Goal: Transaction & Acquisition: Purchase product/service

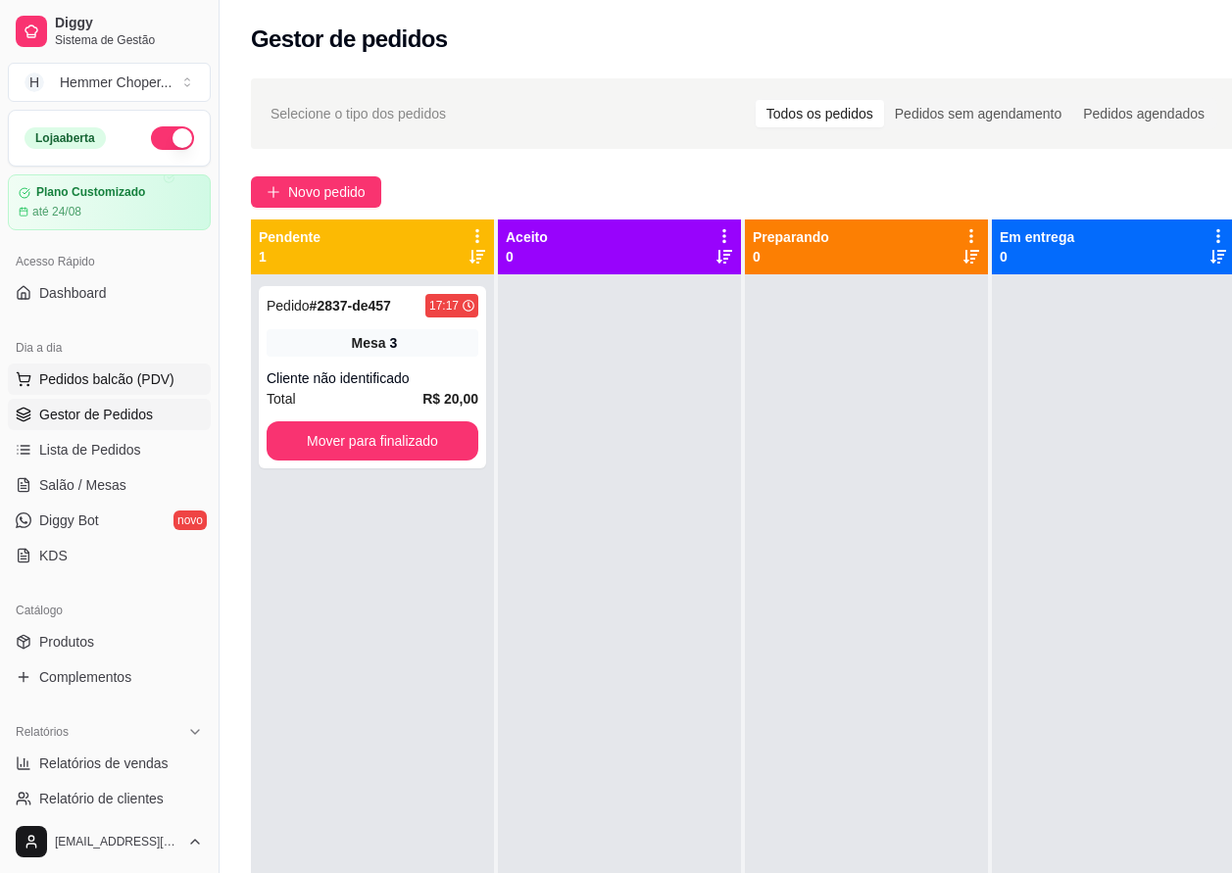
click at [121, 386] on span "Pedidos balcão (PDV)" at bounding box center [106, 380] width 135 height 20
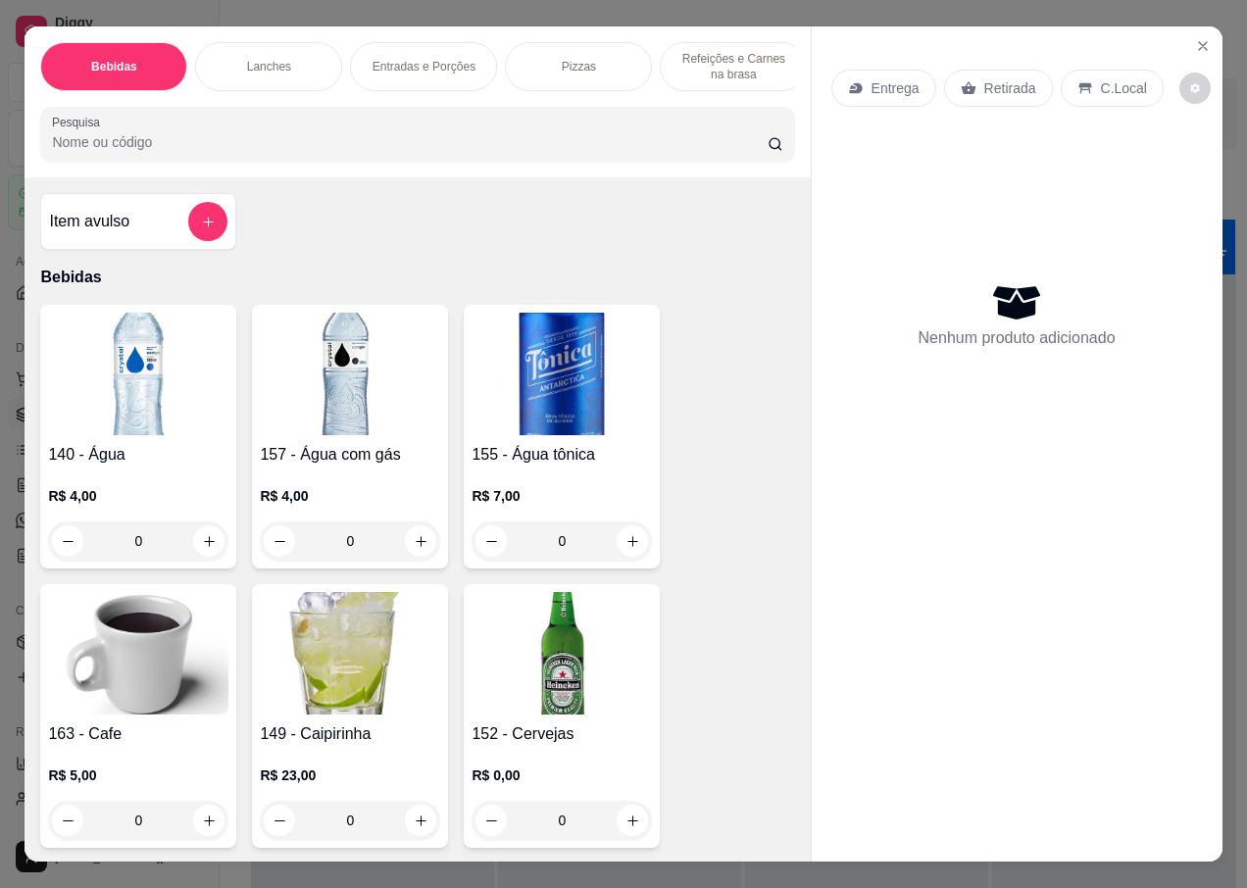
click at [993, 81] on p "Retirada" at bounding box center [1010, 88] width 52 height 20
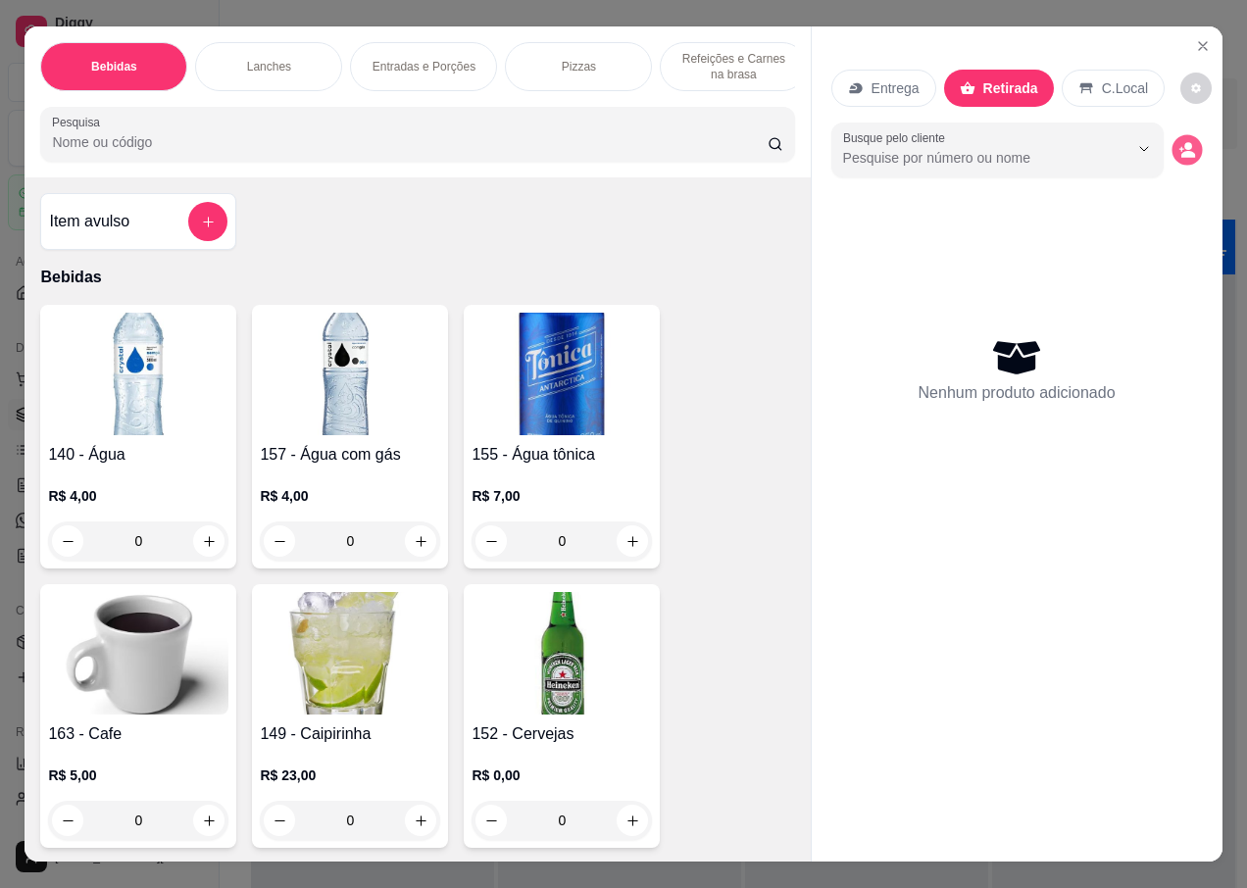
click at [1171, 147] on button "decrease-product-quantity" at bounding box center [1186, 150] width 30 height 30
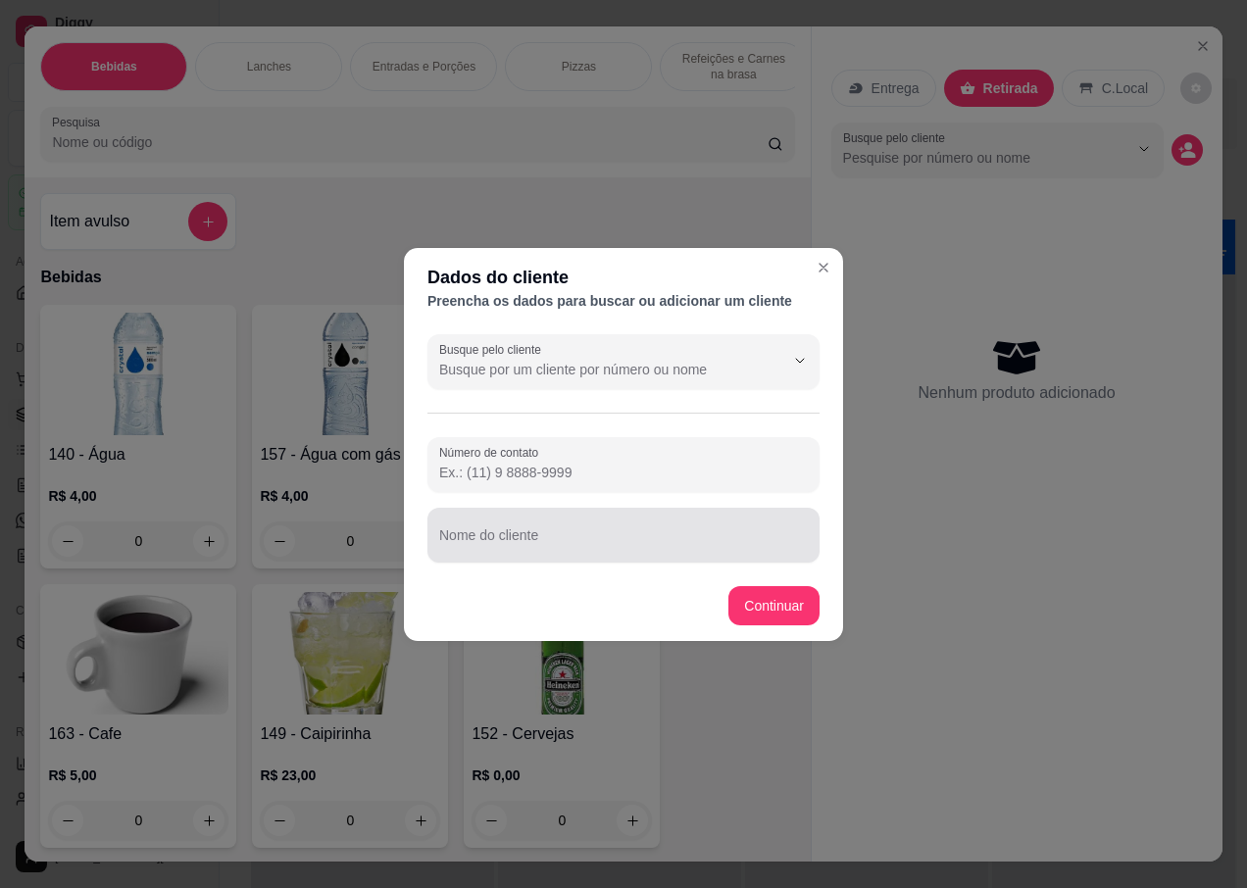
click at [529, 524] on div at bounding box center [623, 535] width 369 height 39
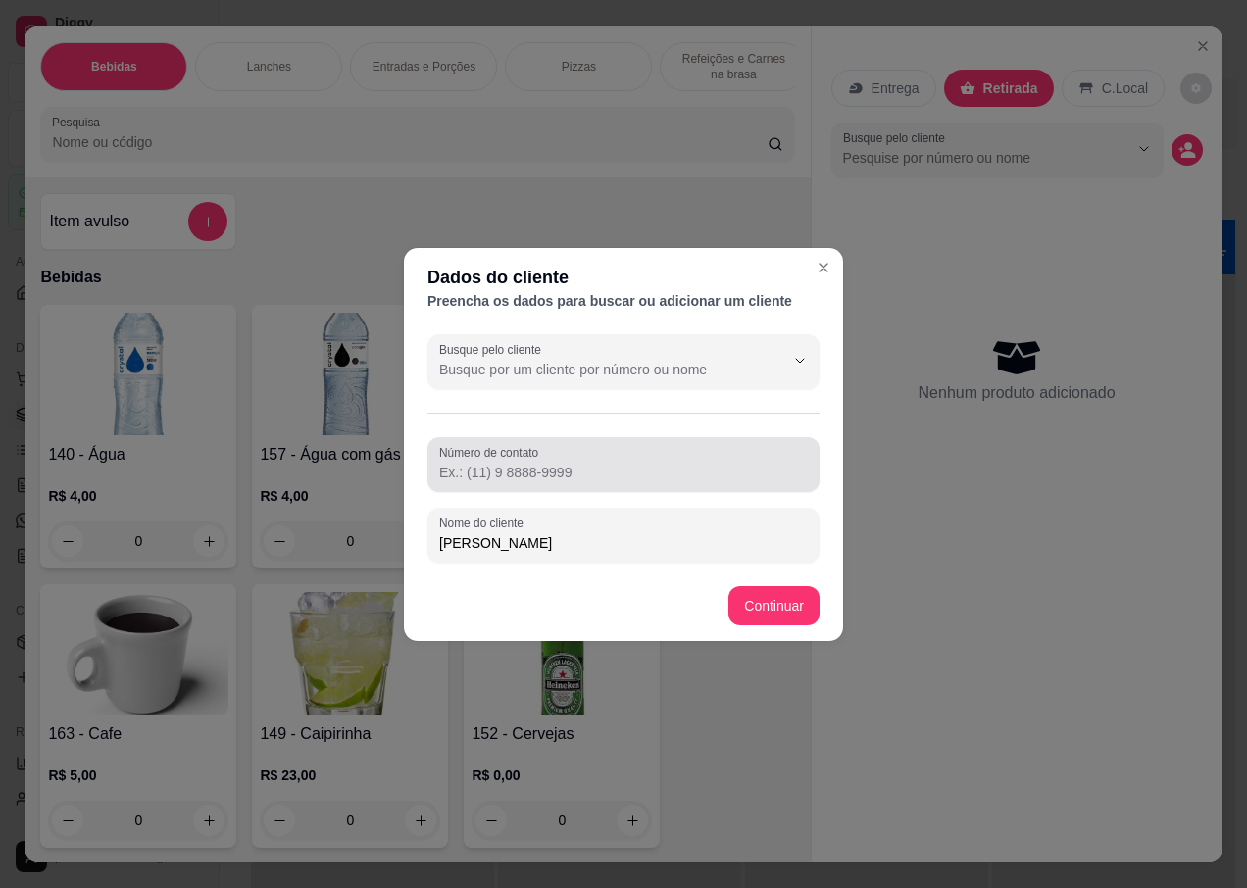
type input "SIMONI"
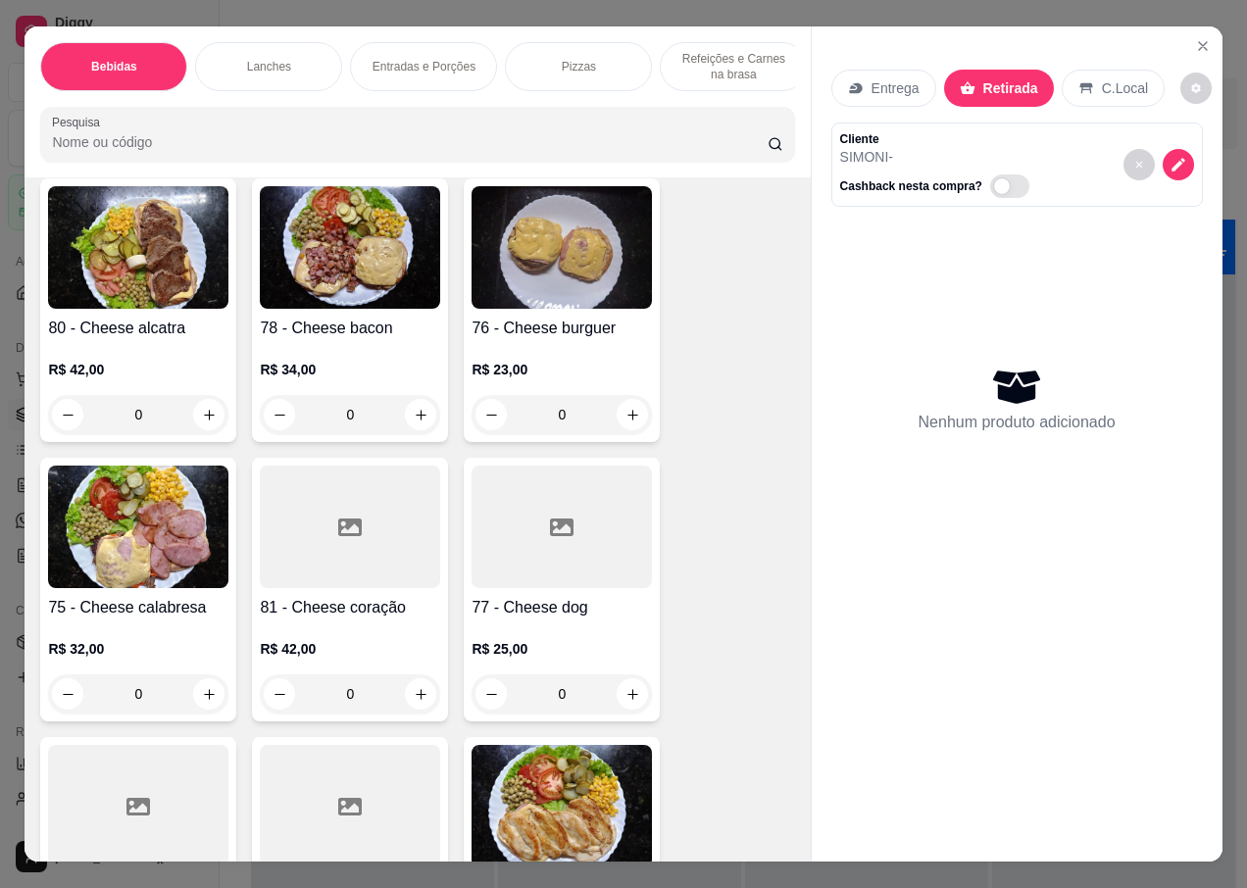
scroll to position [3823, 0]
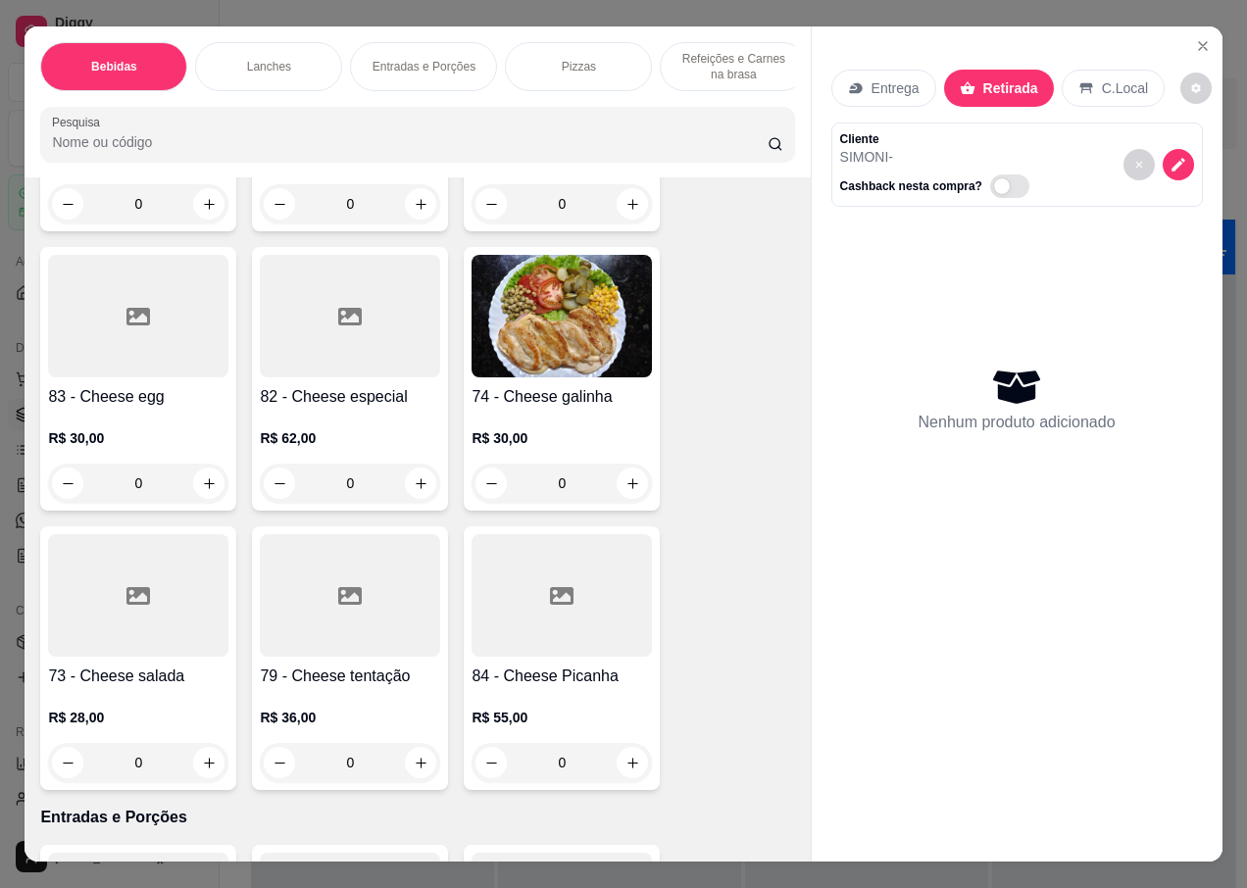
click at [151, 665] on h4 "73 - Cheese salada" at bounding box center [138, 677] width 180 height 24
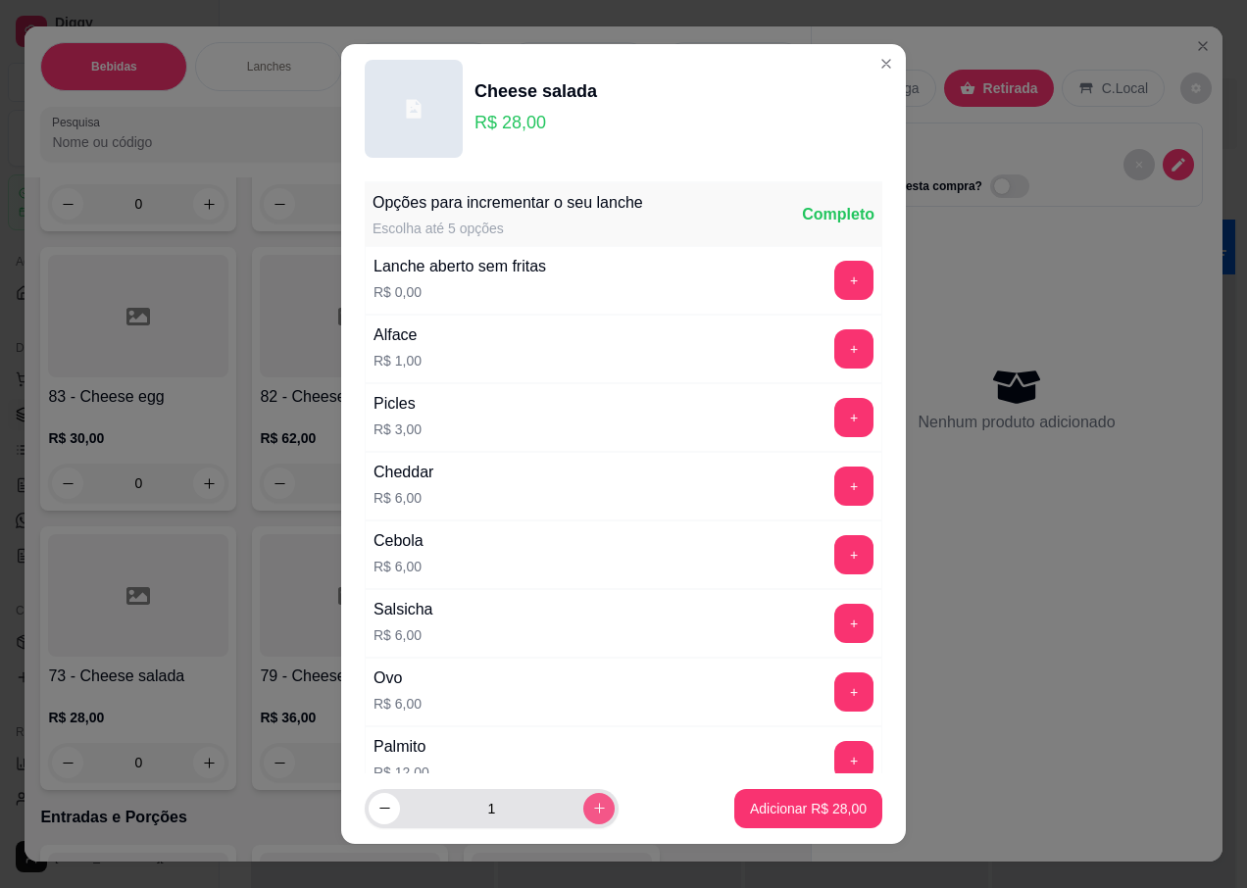
click at [592, 812] on icon "increase-product-quantity" at bounding box center [599, 808] width 15 height 15
type input "2"
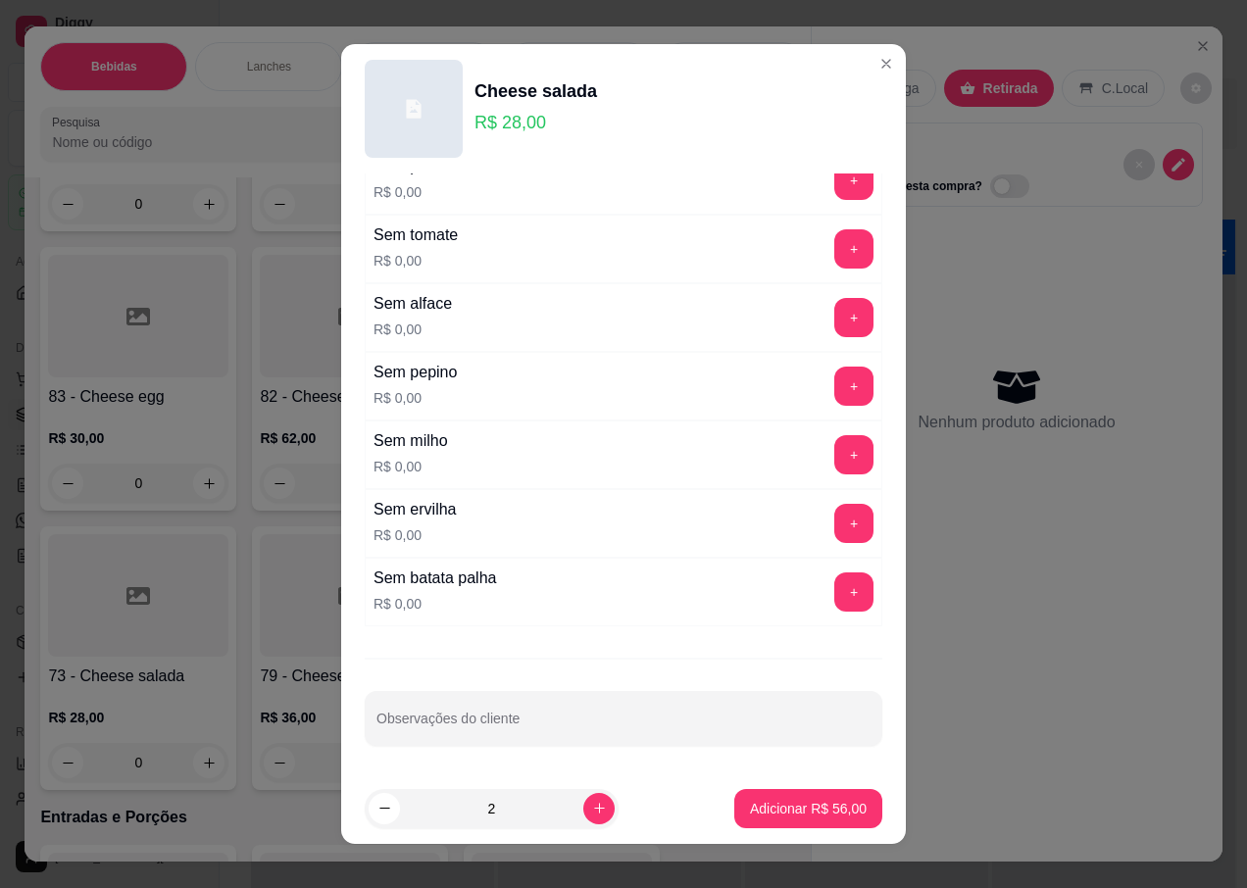
scroll to position [19, 0]
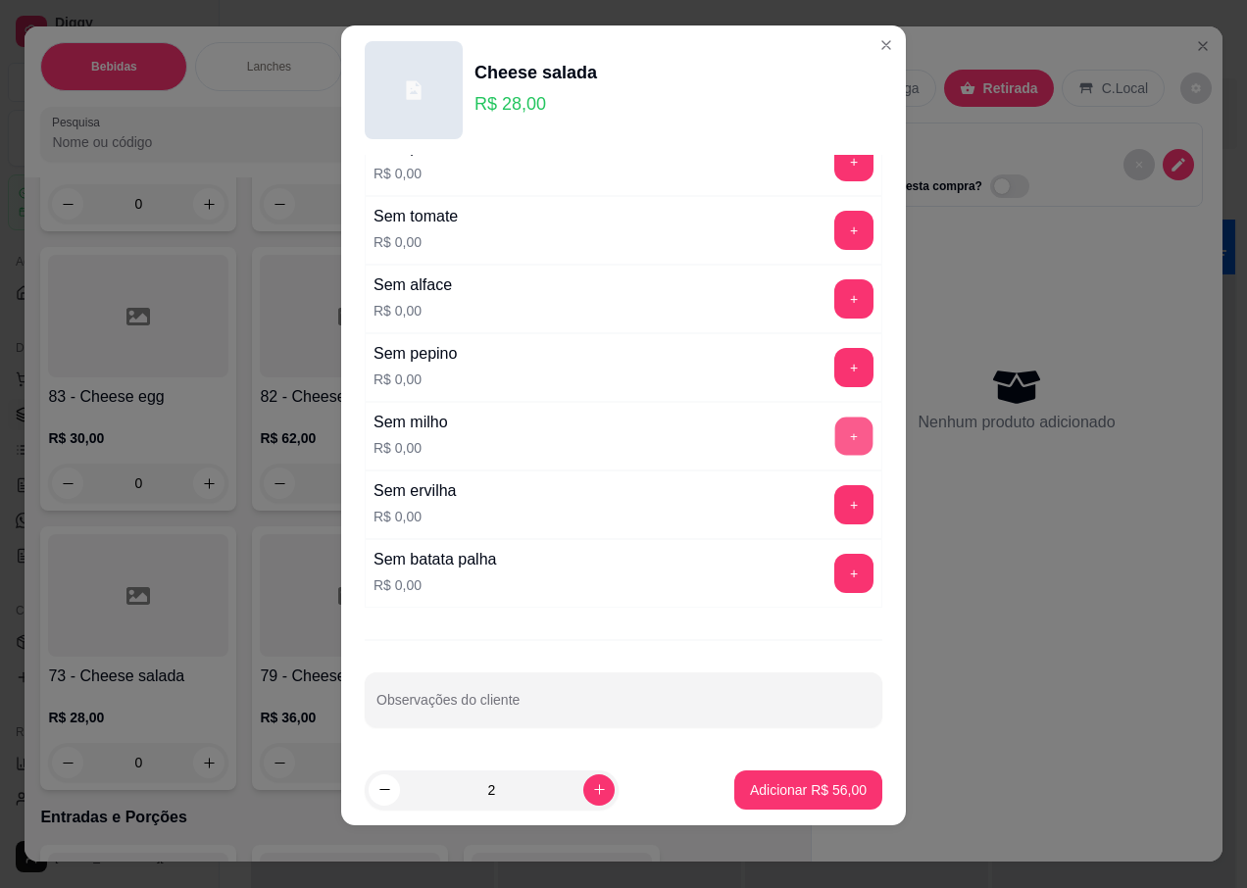
click at [835, 438] on button "+" at bounding box center [854, 437] width 38 height 38
click at [752, 781] on p "Adicionar R$ 56,00" at bounding box center [808, 790] width 117 height 20
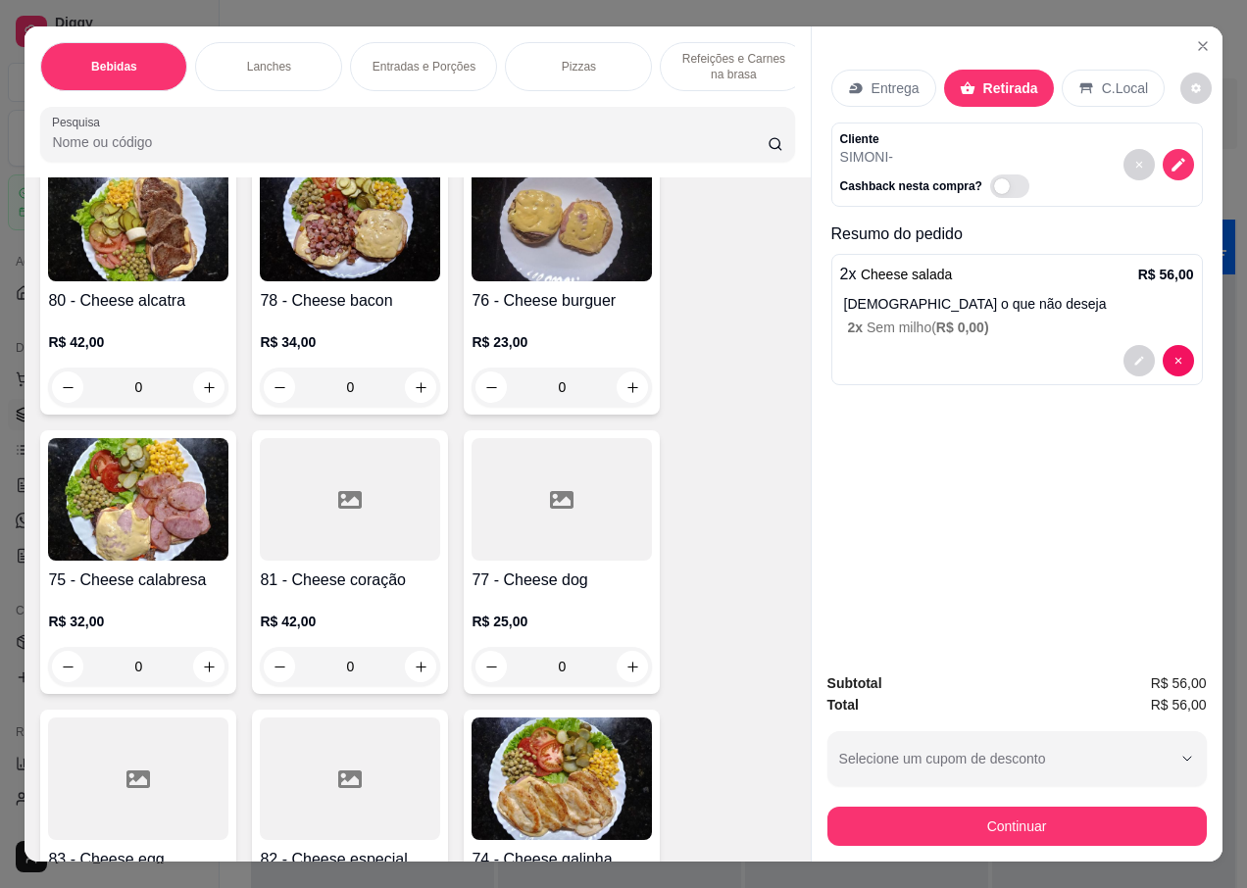
scroll to position [3333, 0]
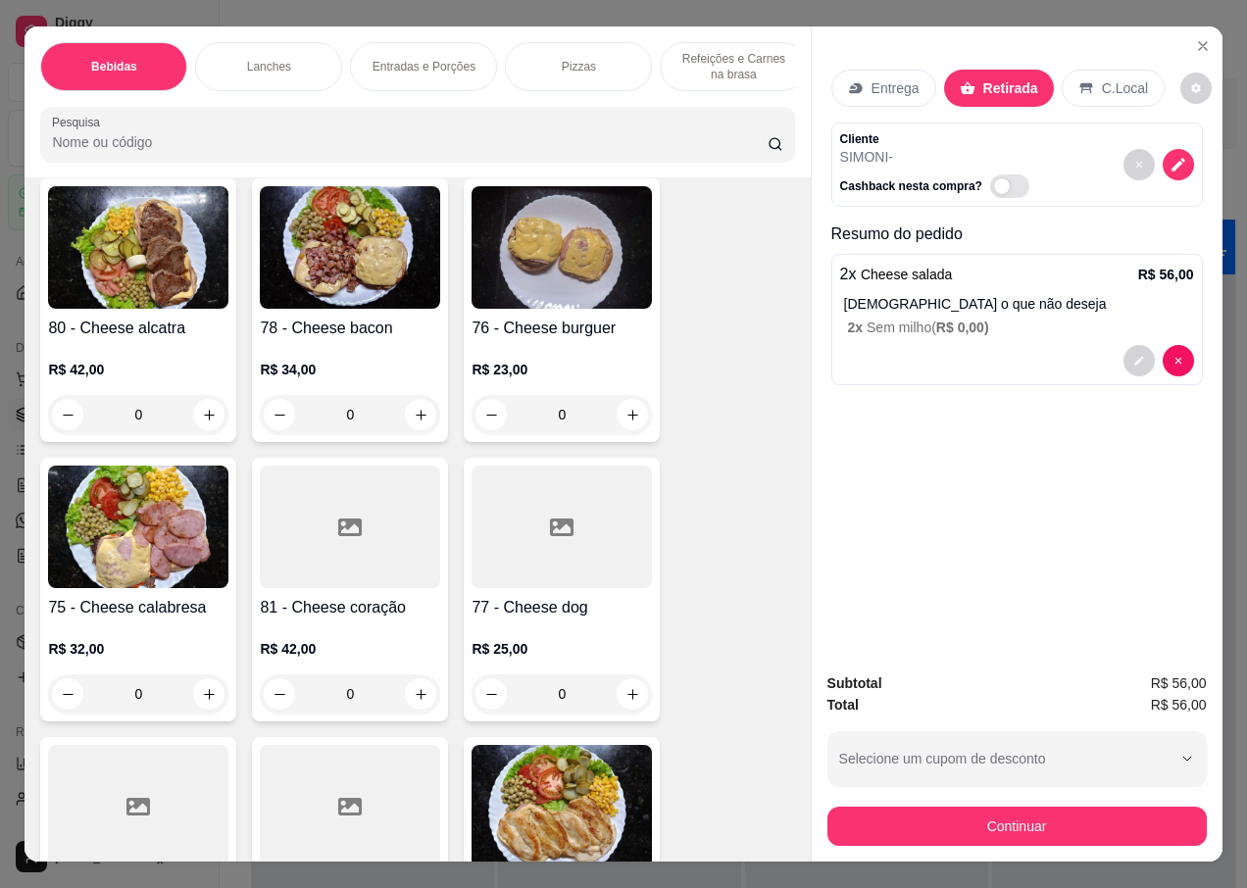
click at [337, 274] on img at bounding box center [350, 247] width 180 height 123
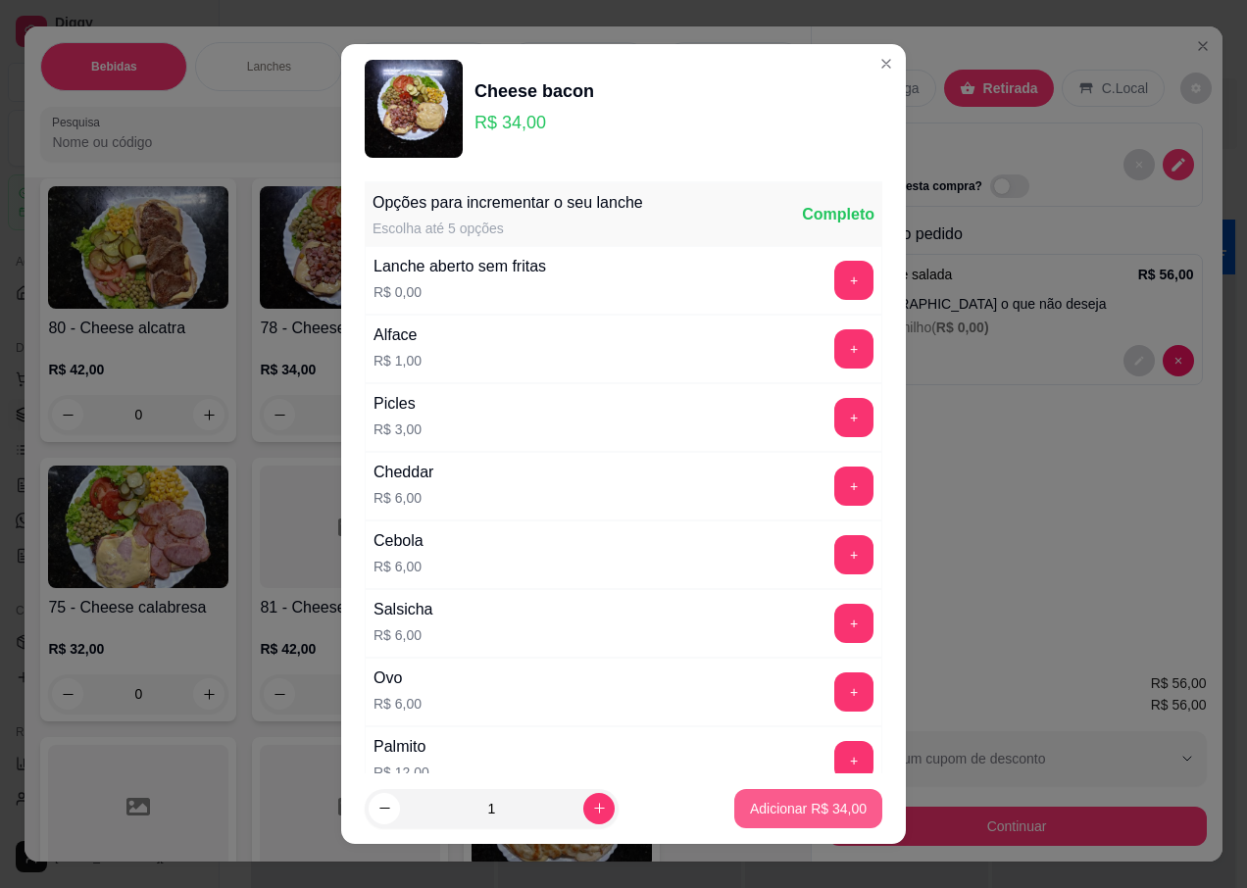
click at [750, 805] on p "Adicionar R$ 34,00" at bounding box center [808, 809] width 117 height 20
type input "1"
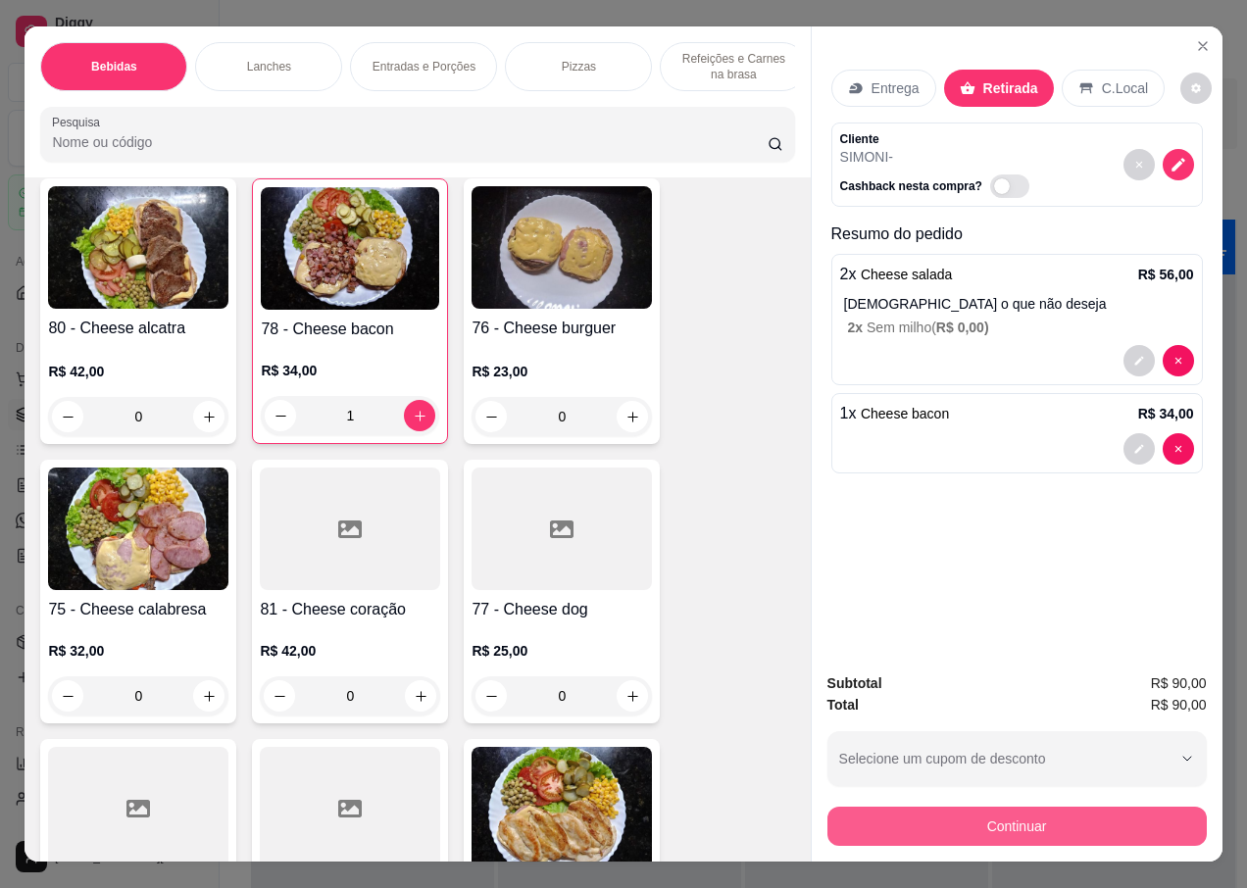
click at [979, 815] on button "Continuar" at bounding box center [1016, 826] width 379 height 39
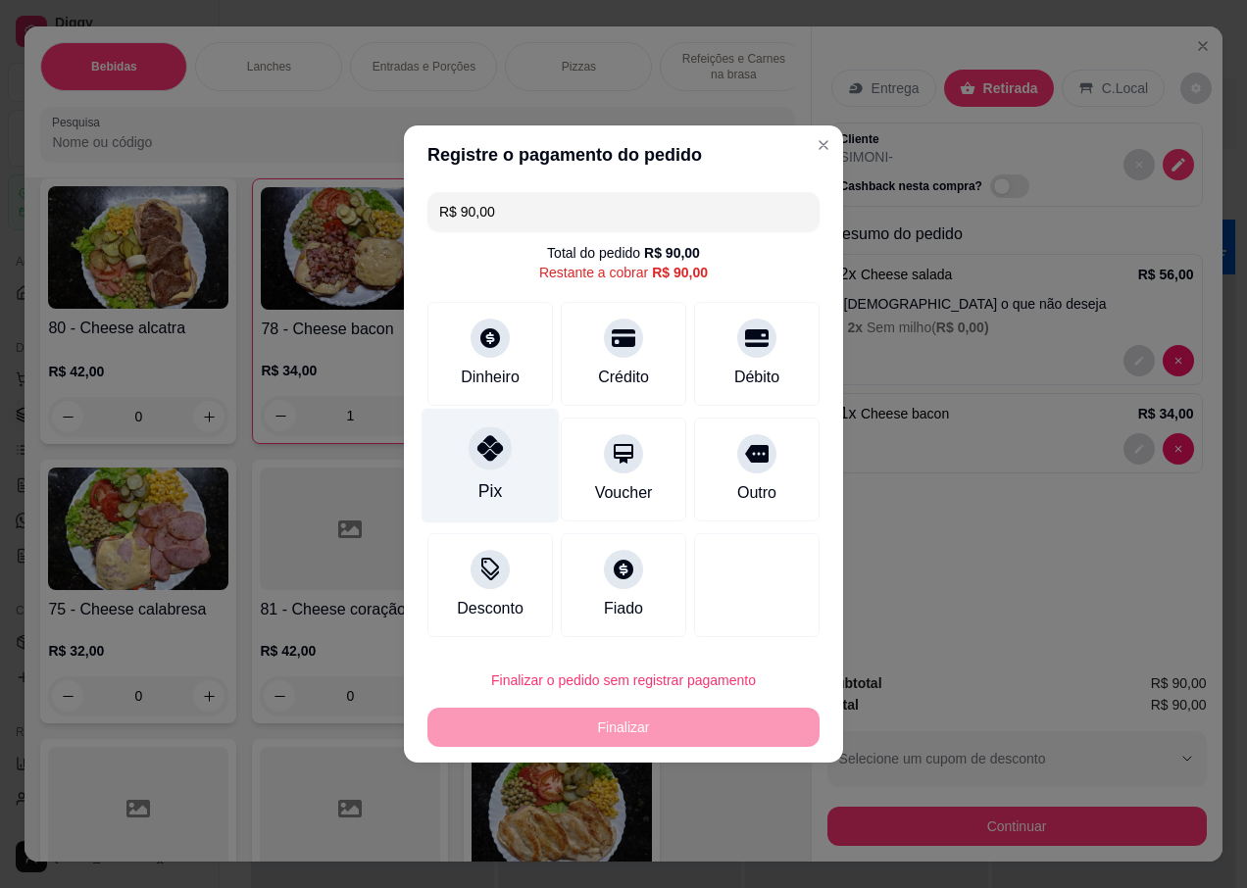
click at [493, 472] on div "Pix" at bounding box center [491, 466] width 138 height 115
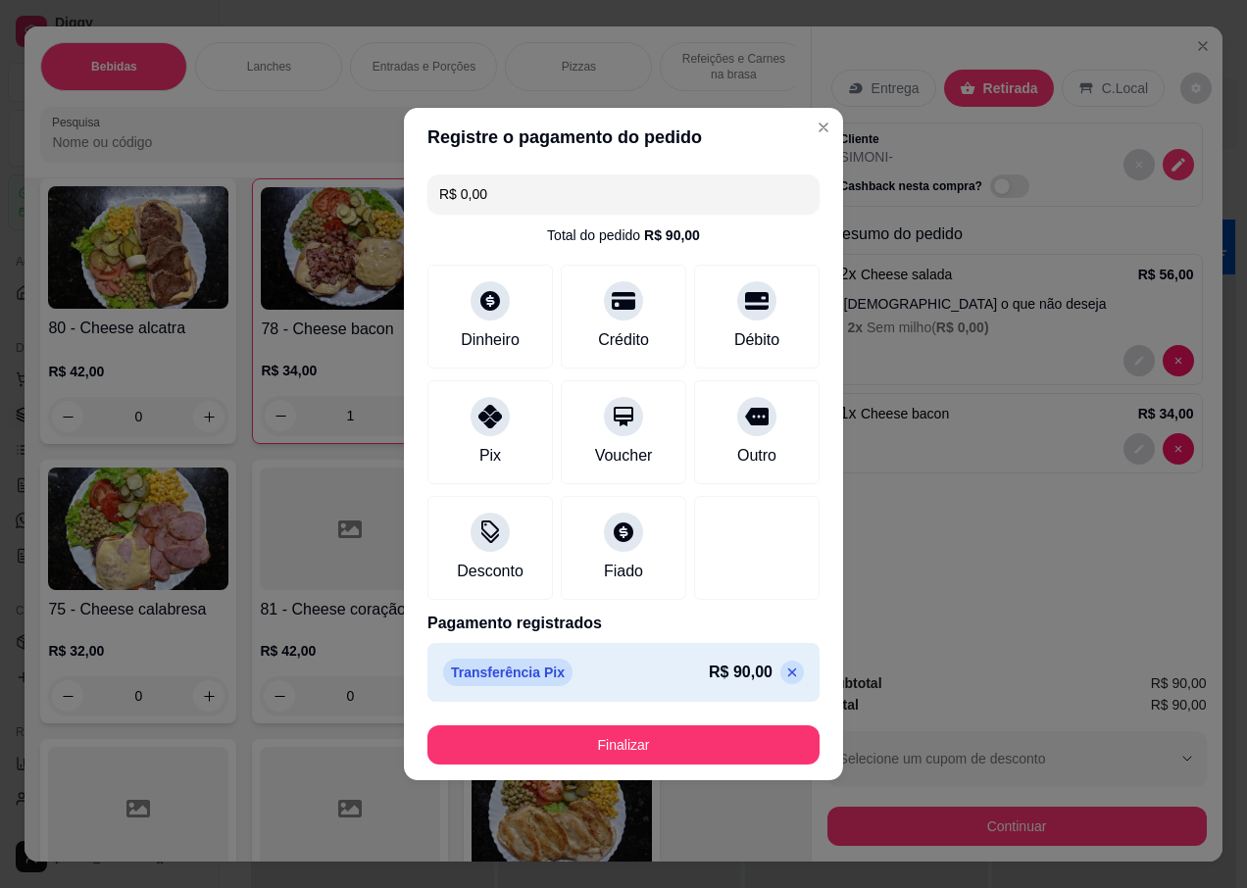
click at [784, 676] on icon at bounding box center [792, 673] width 16 height 16
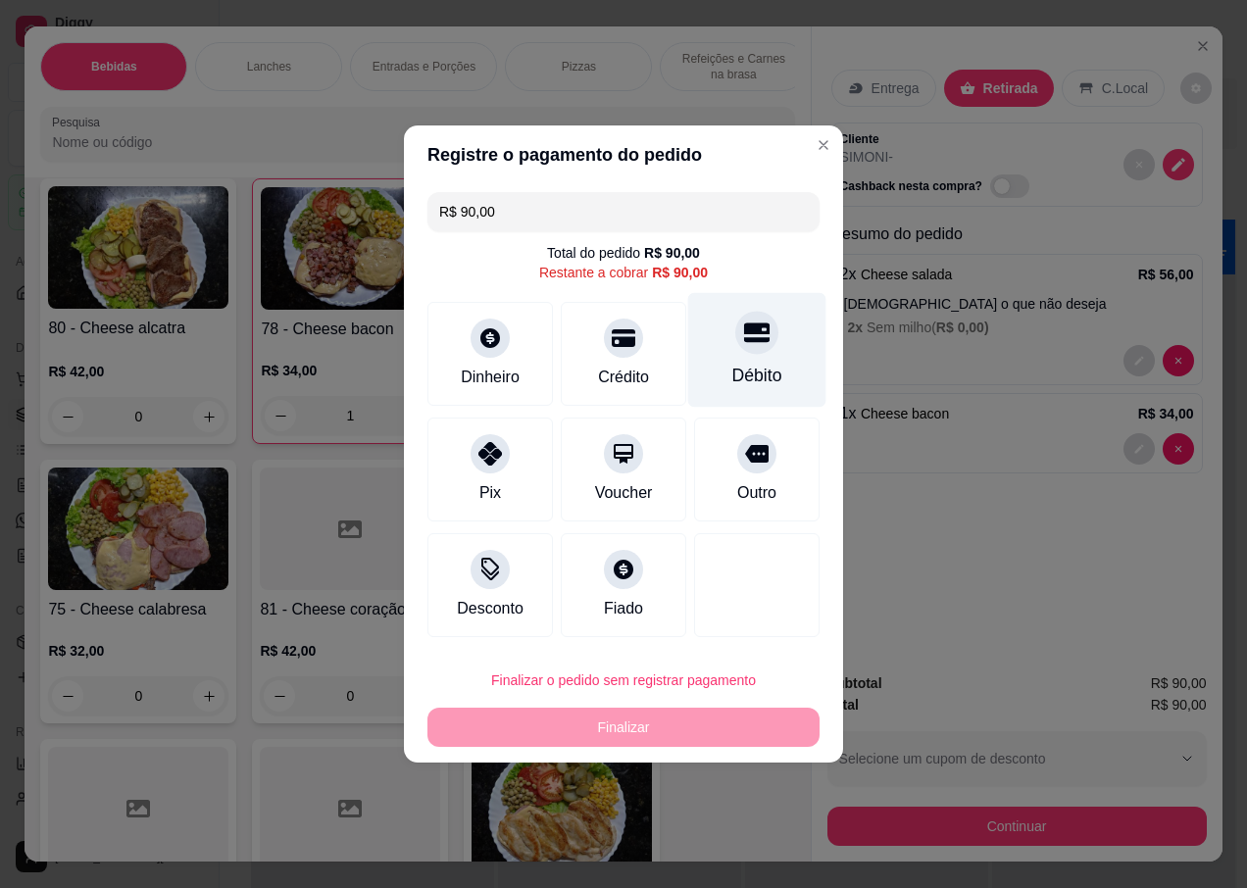
click at [740, 356] on div "Débito" at bounding box center [757, 350] width 138 height 115
type input "R$ 0,00"
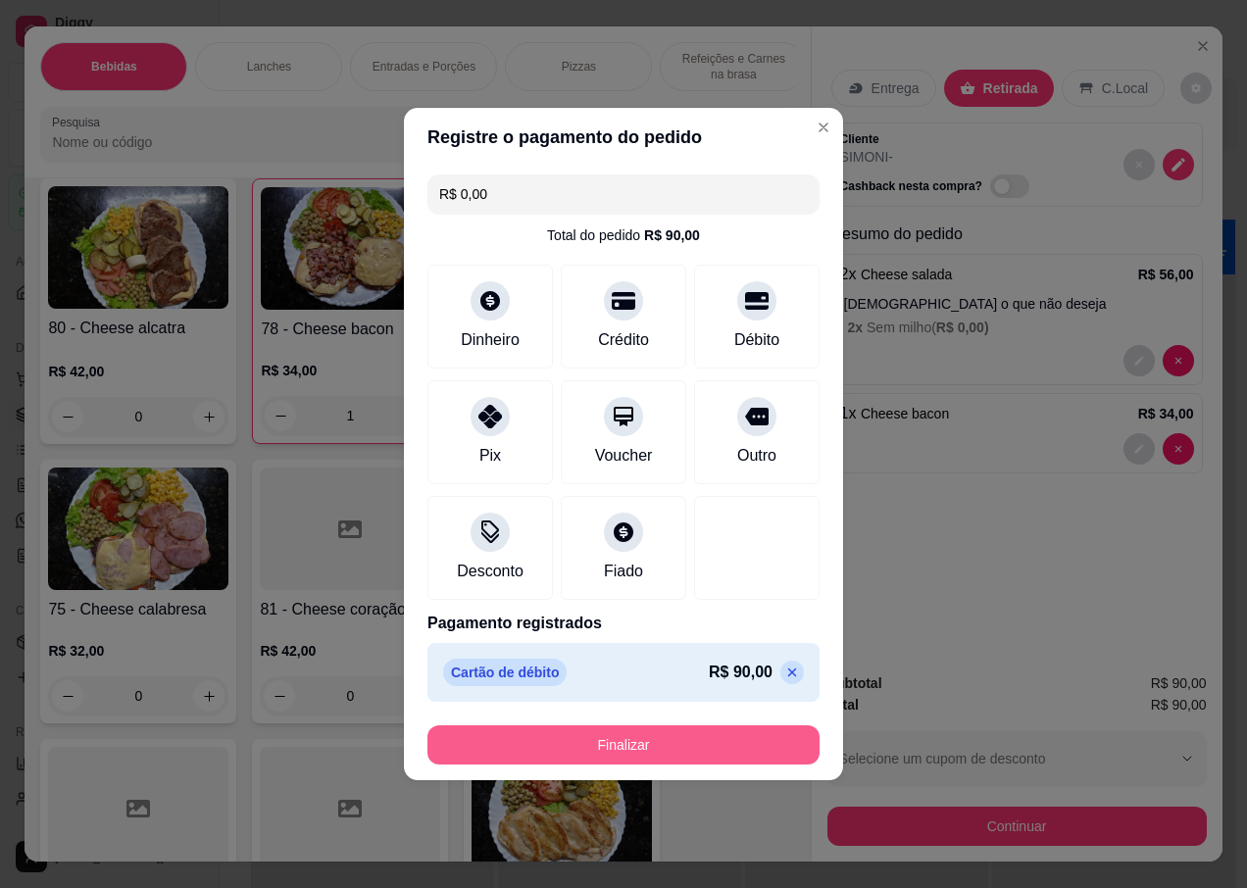
click at [642, 743] on button "Finalizar" at bounding box center [623, 744] width 392 height 39
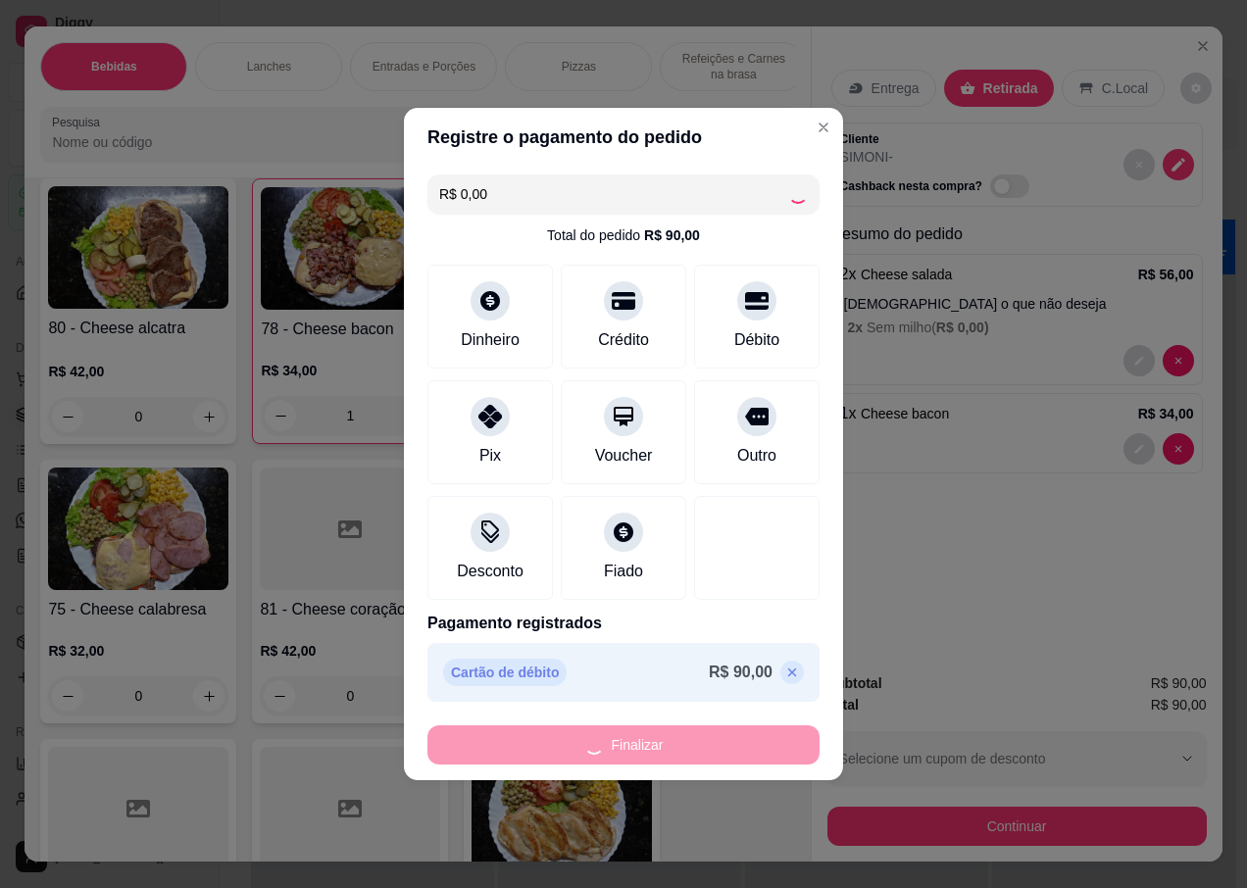
type input "0"
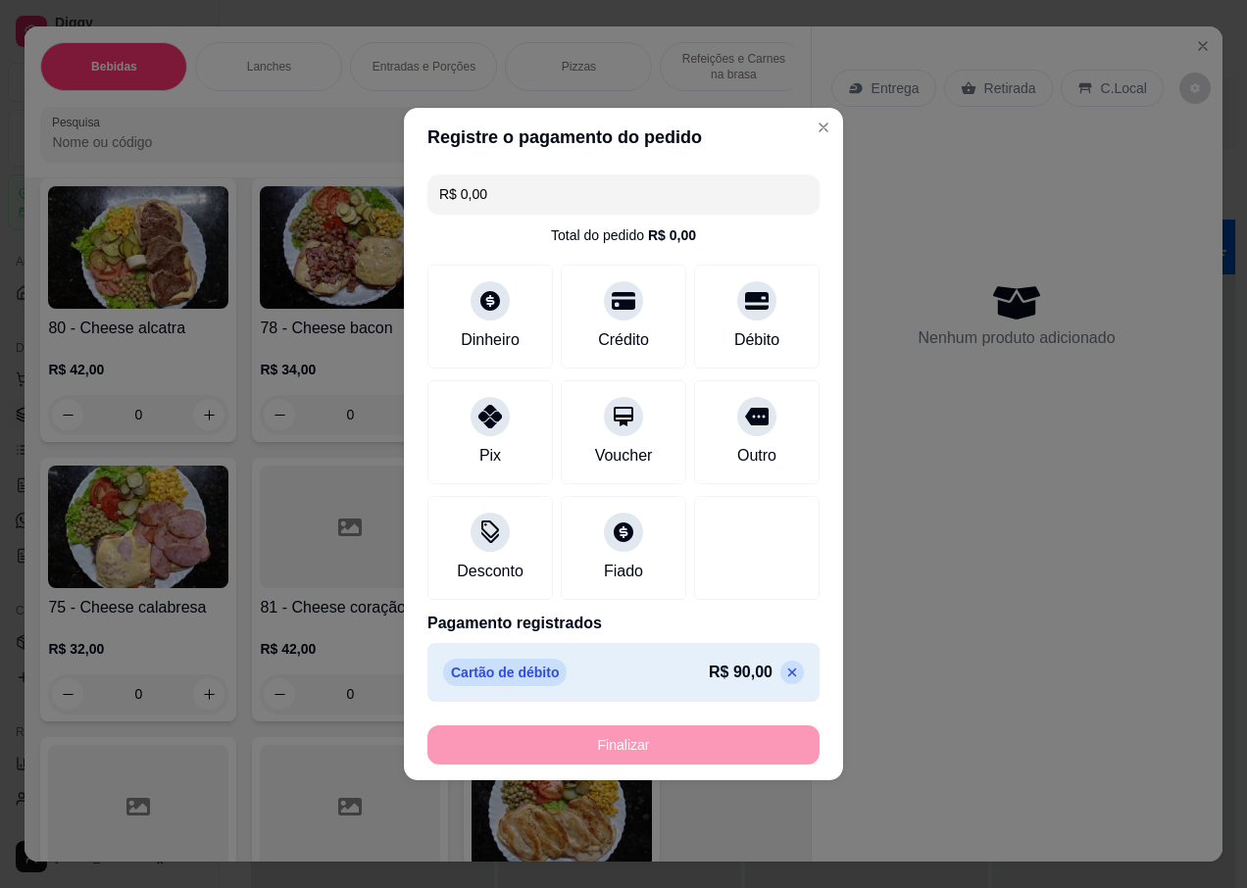
type input "-R$ 90,00"
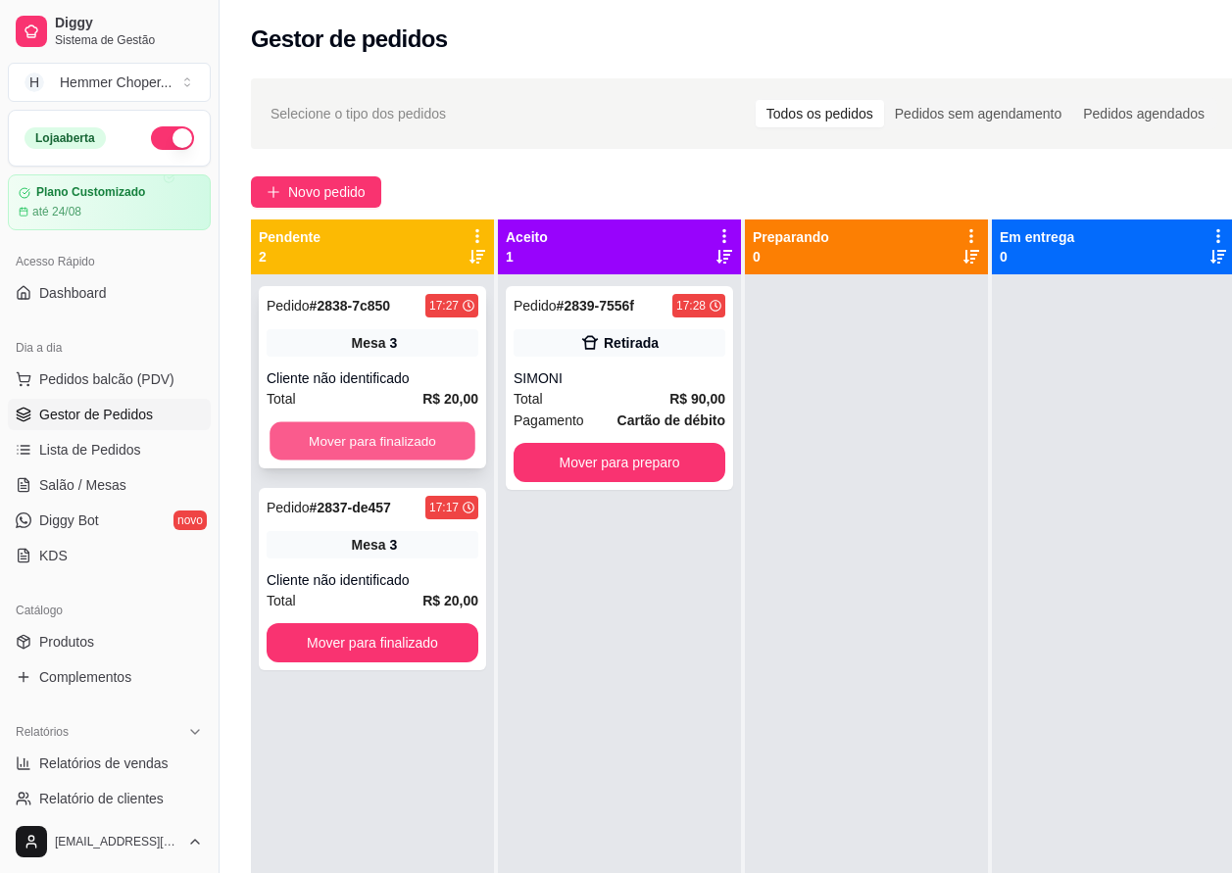
click at [371, 449] on button "Mover para finalizado" at bounding box center [373, 442] width 206 height 38
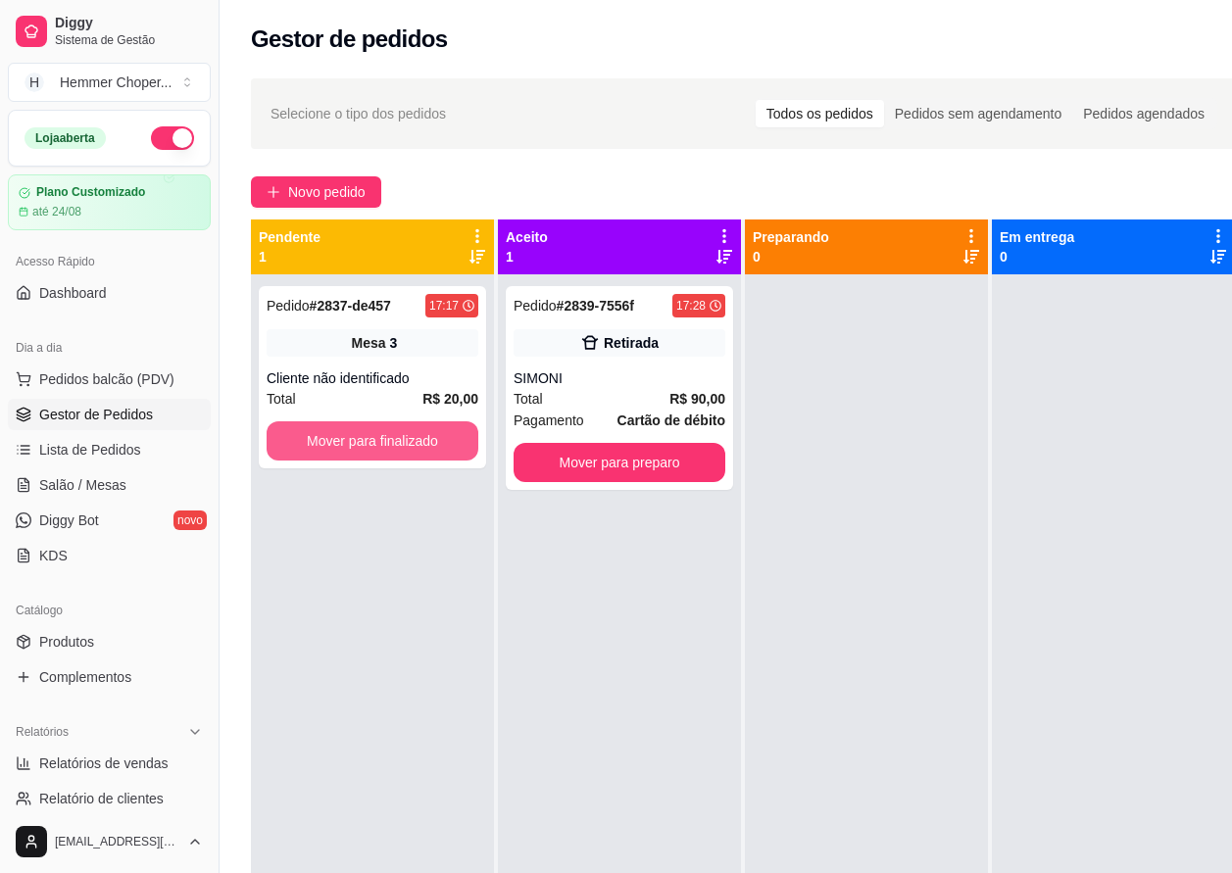
click at [371, 449] on button "Mover para finalizado" at bounding box center [373, 441] width 212 height 39
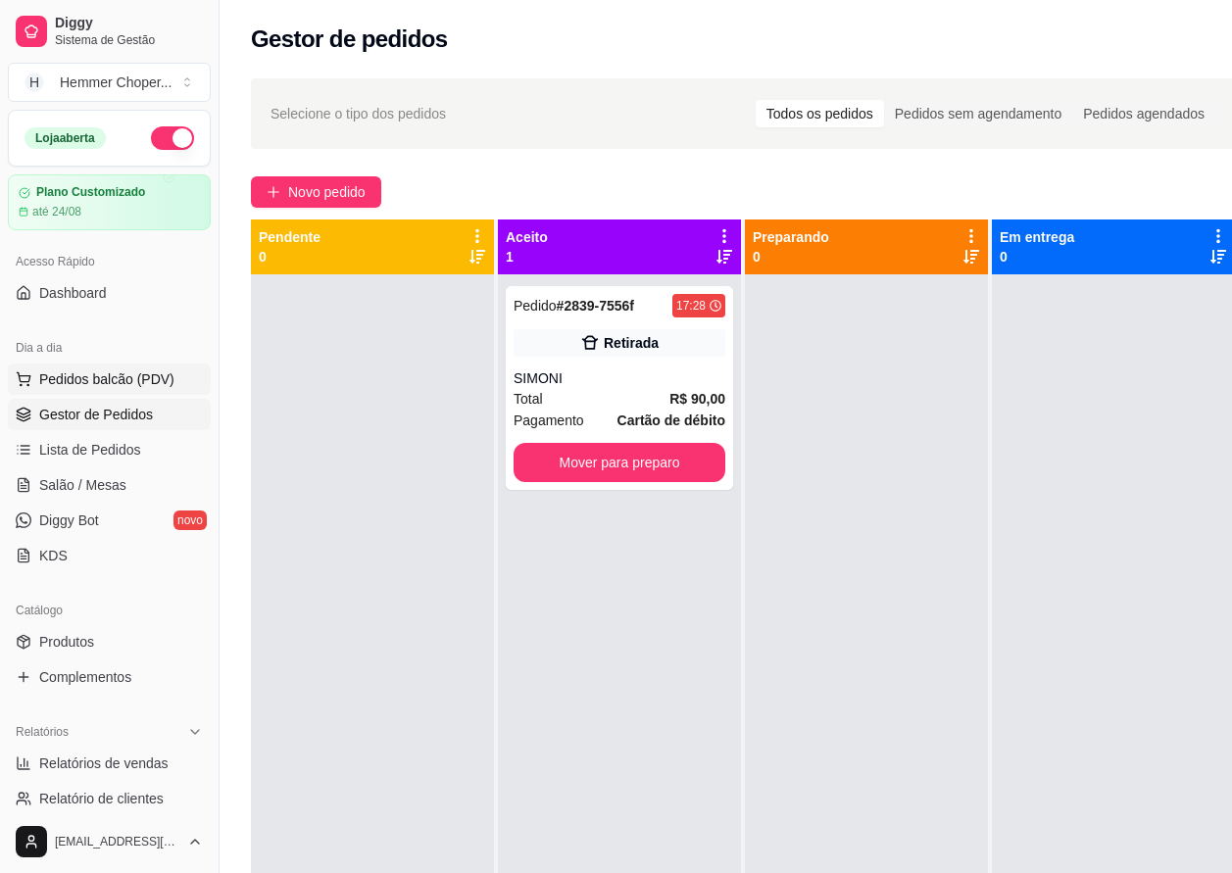
click at [104, 371] on span "Pedidos balcão (PDV)" at bounding box center [106, 380] width 135 height 20
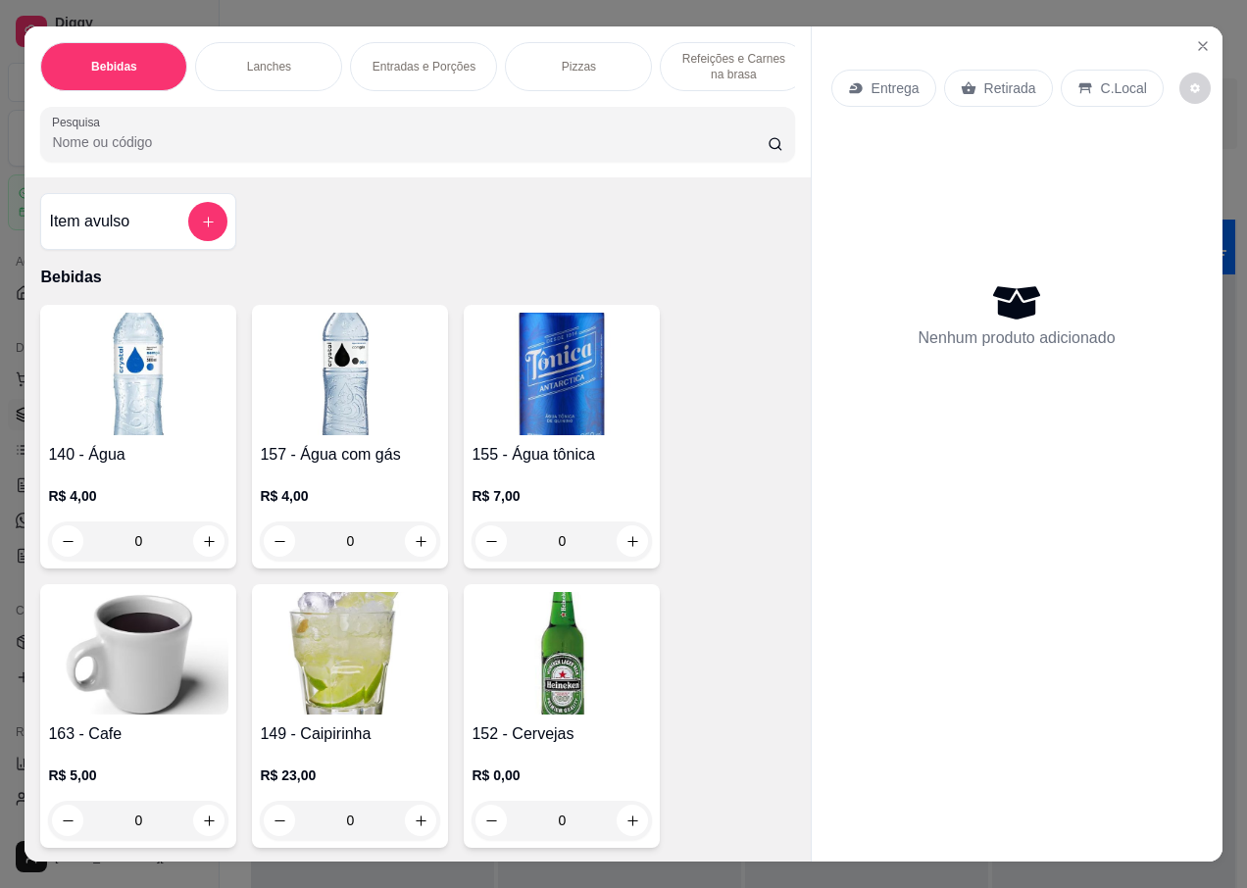
click at [988, 78] on p "Retirada" at bounding box center [1010, 88] width 52 height 20
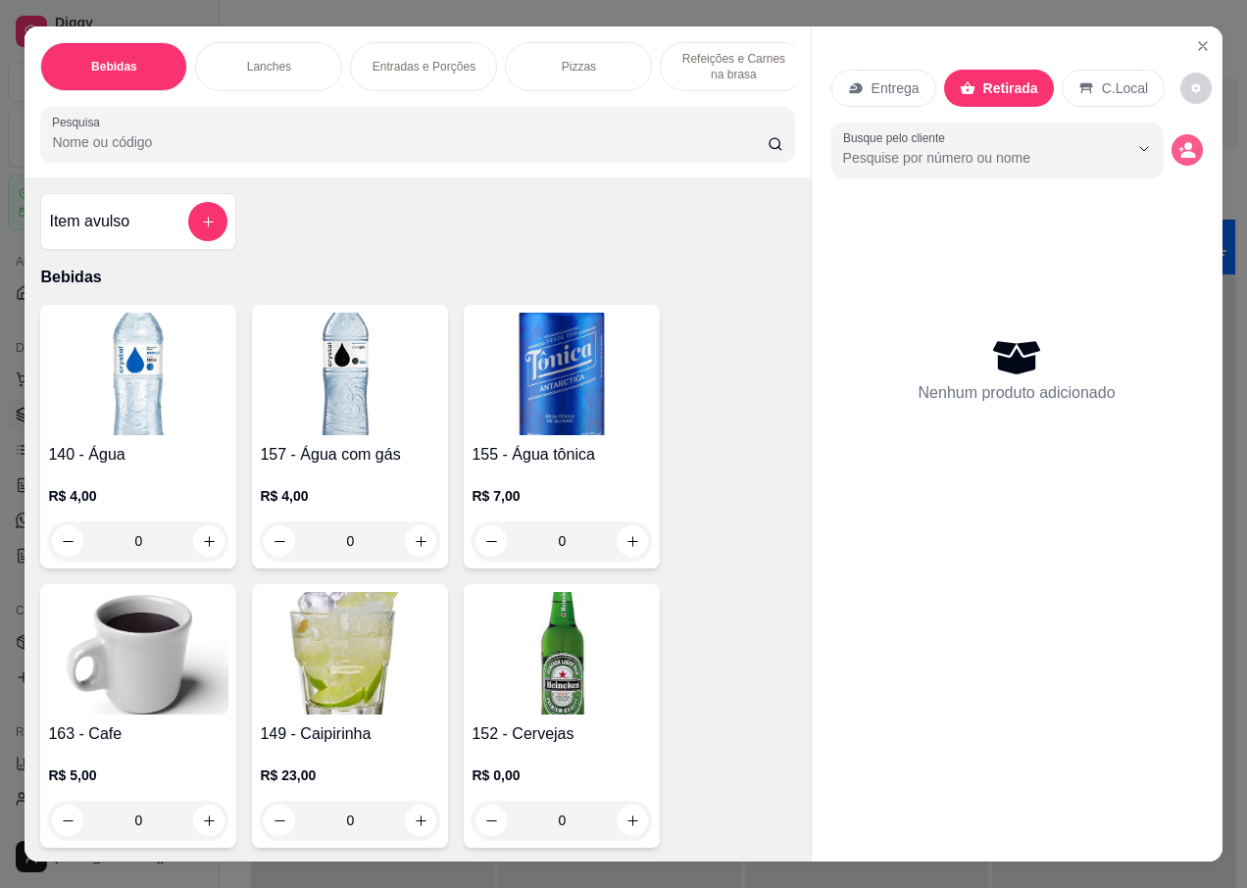
click at [1184, 151] on icon "decrease-product-quantity" at bounding box center [1187, 154] width 15 height 7
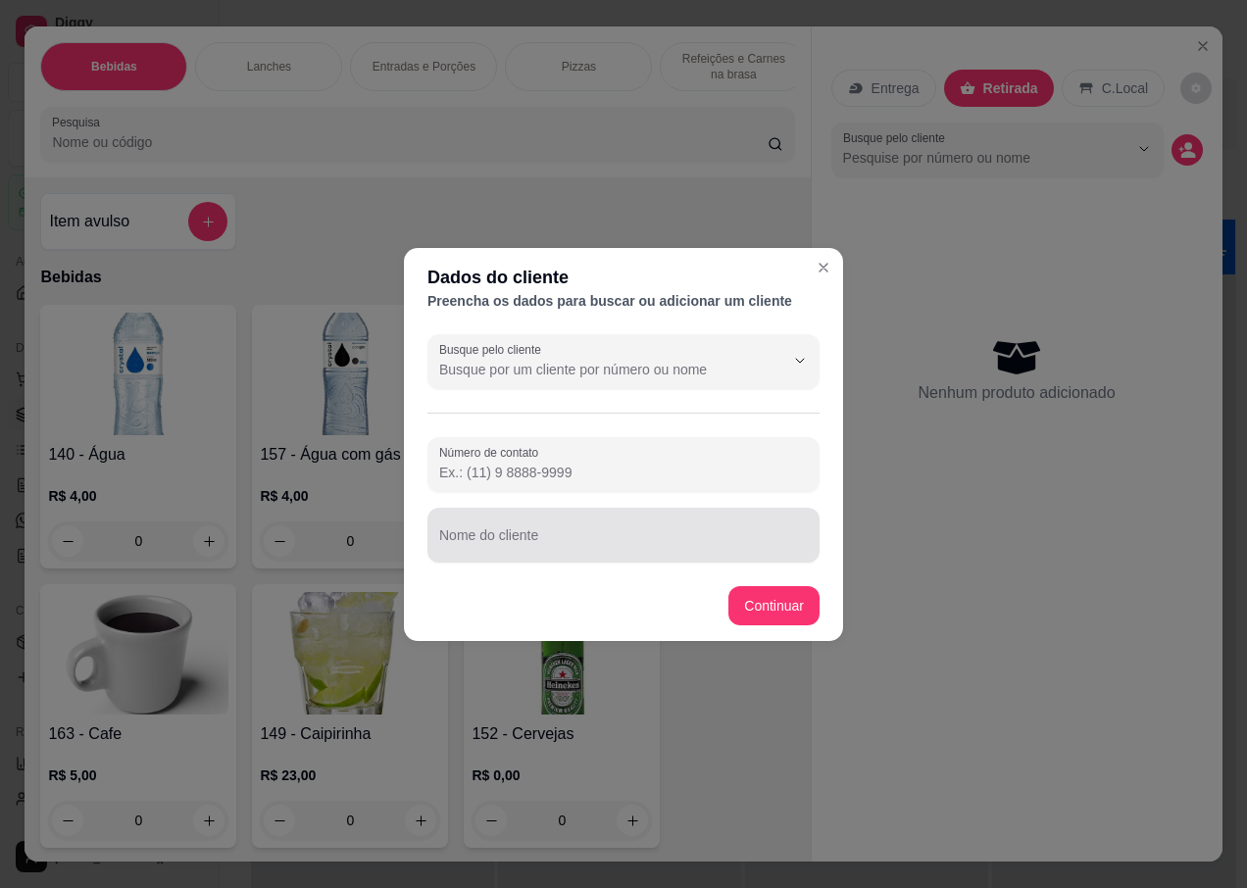
click at [525, 539] on input "Nome do cliente" at bounding box center [623, 543] width 369 height 20
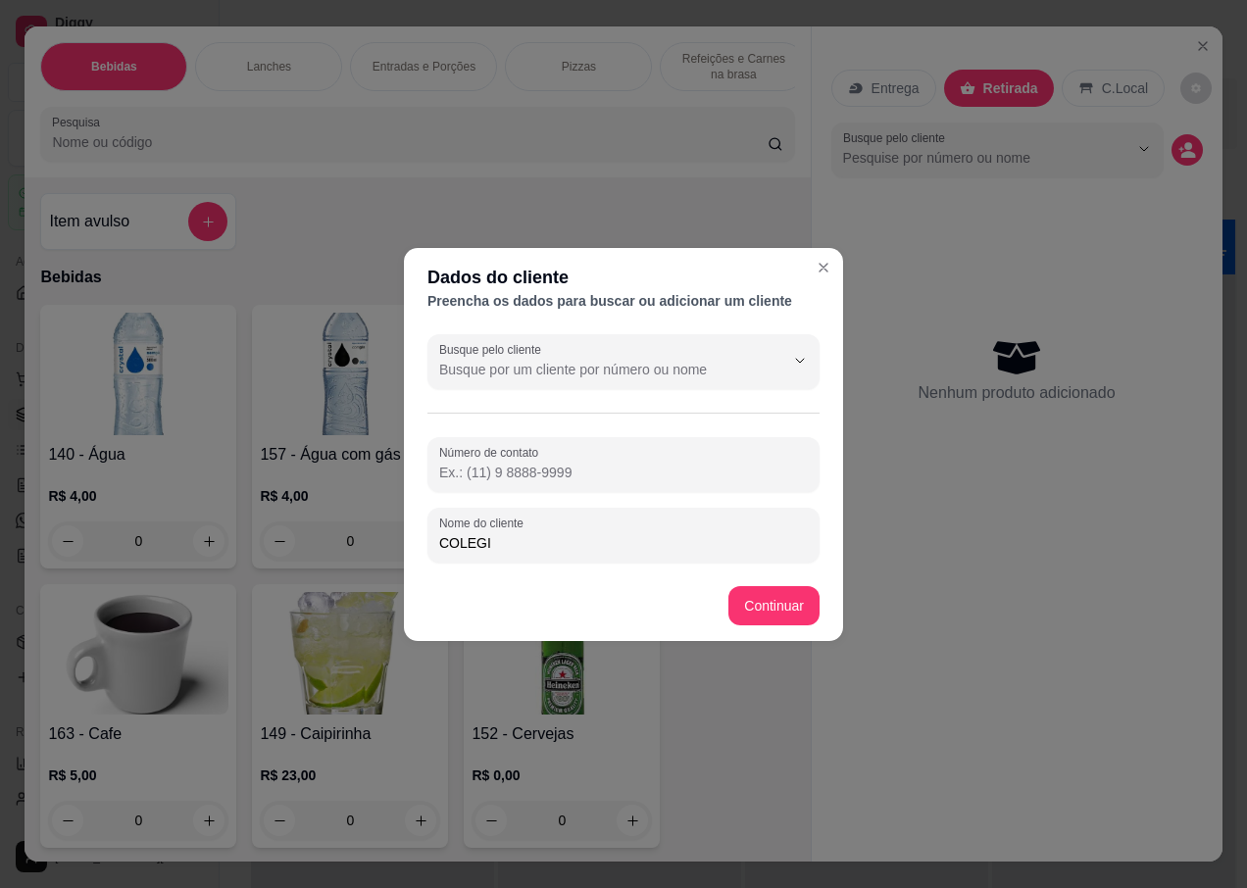
type input "COLEGIO"
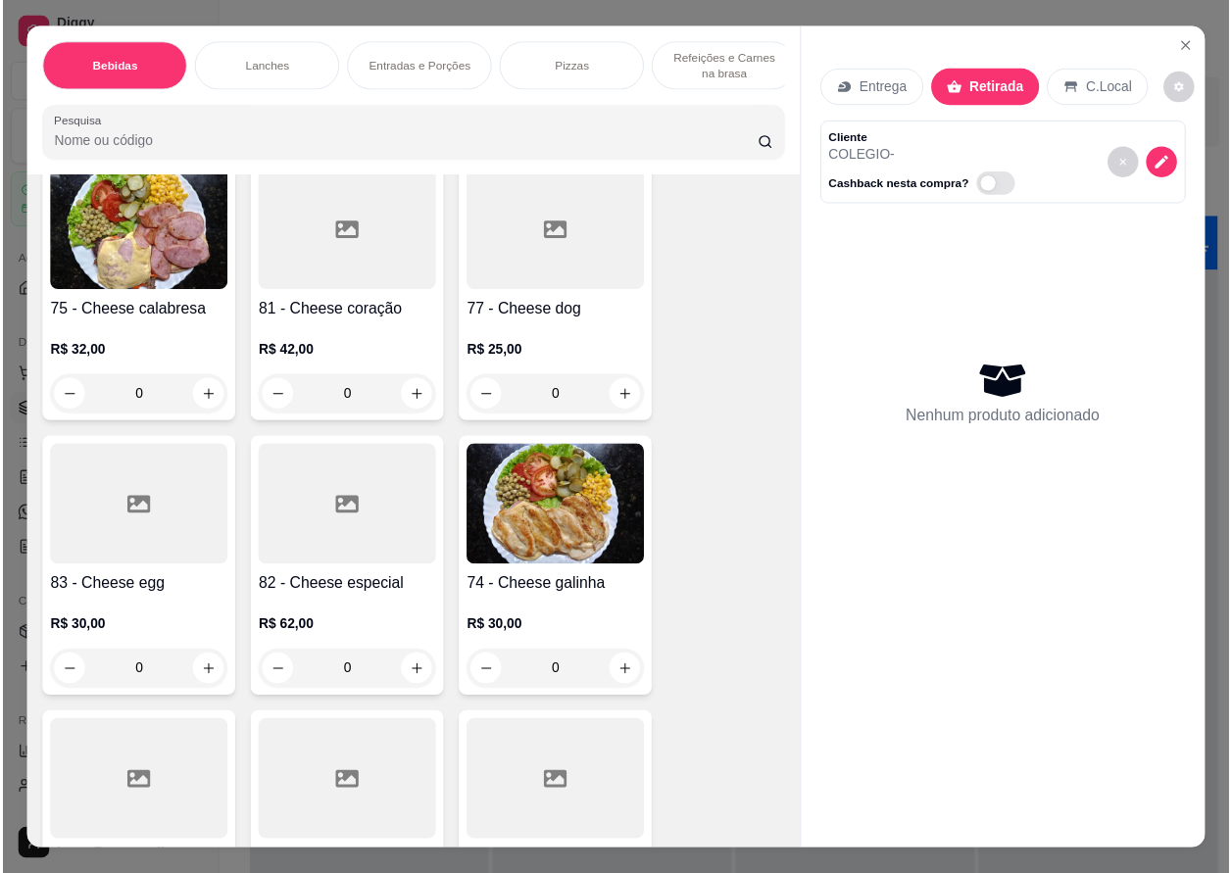
scroll to position [4019, 0]
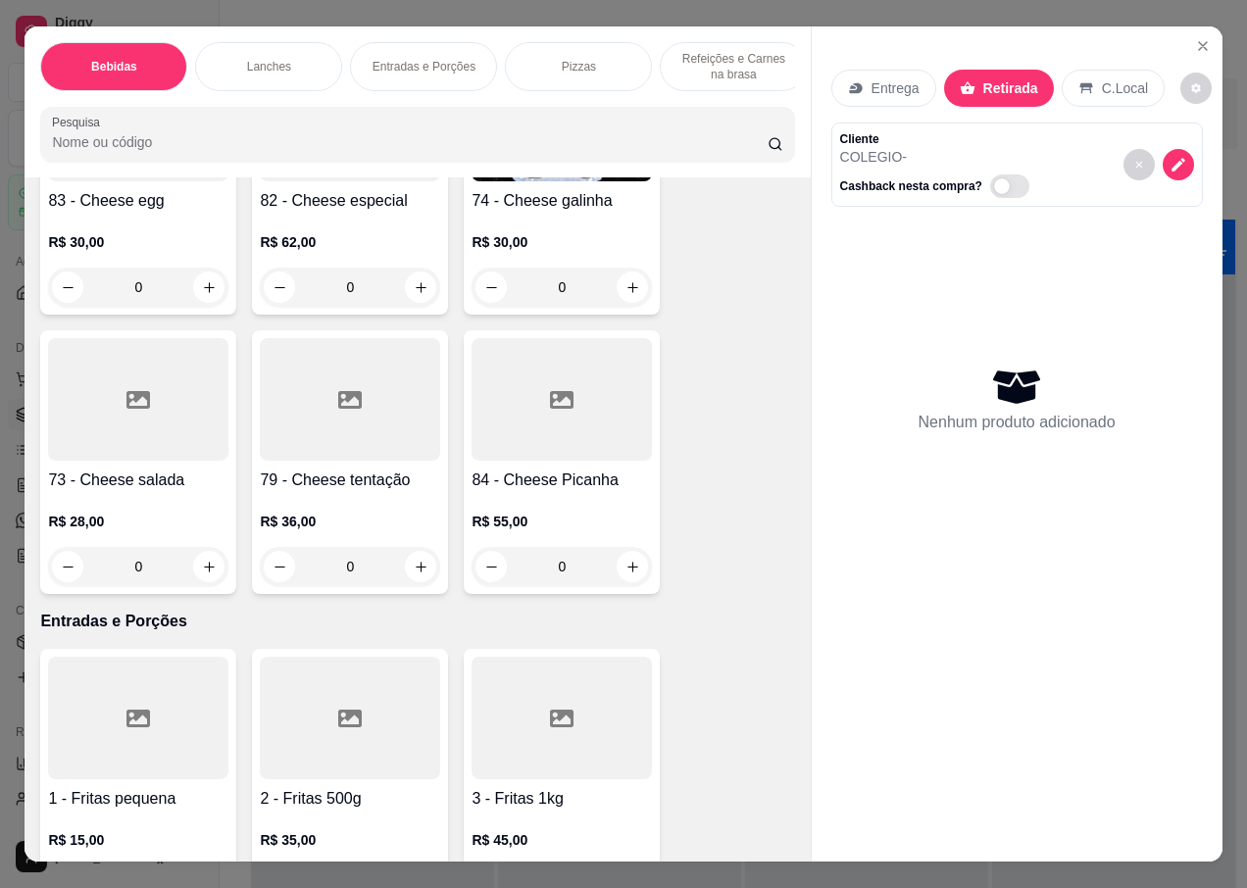
click at [128, 469] on h4 "73 - Cheese salada" at bounding box center [138, 481] width 180 height 24
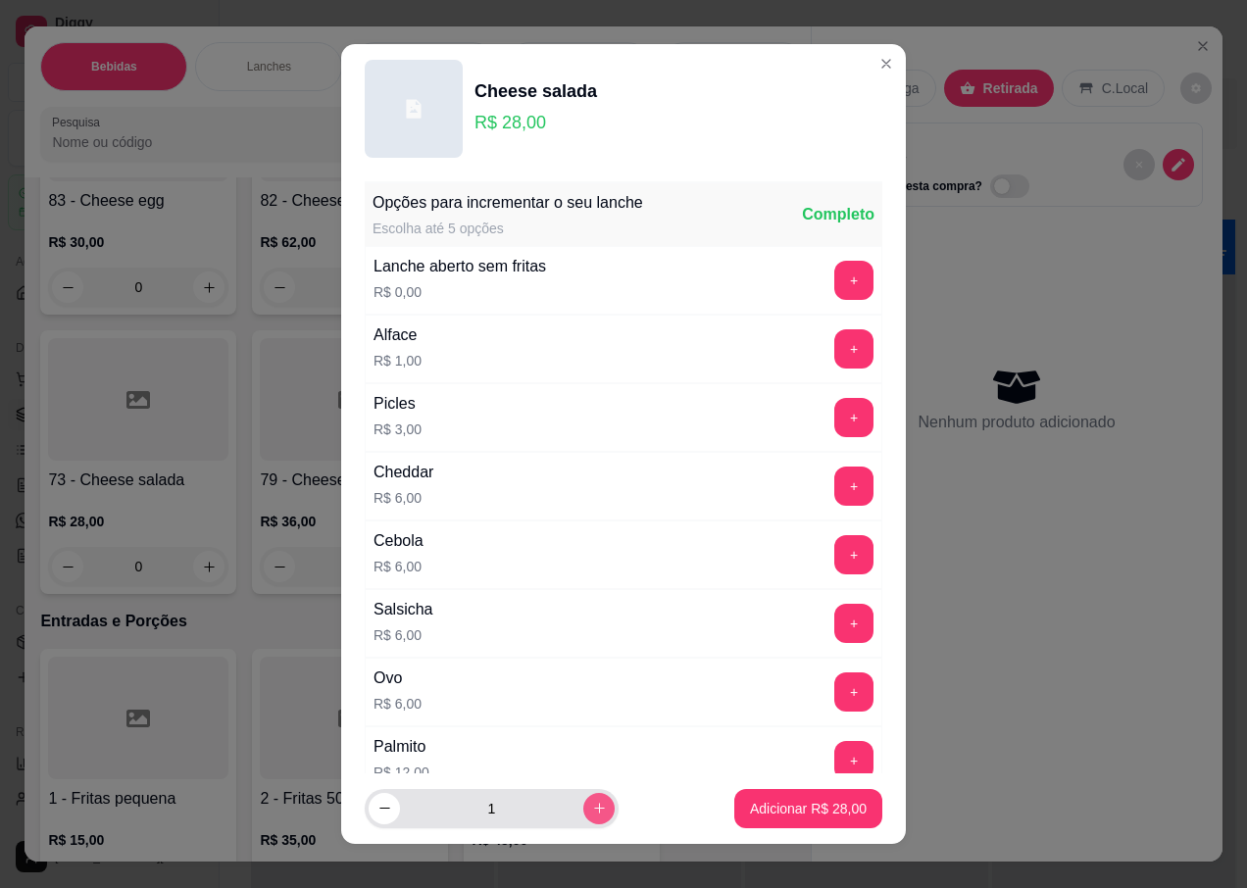
click at [592, 808] on icon "increase-product-quantity" at bounding box center [599, 808] width 15 height 15
type input "3"
click at [793, 809] on p "Adicionar R$ 84,00" at bounding box center [809, 808] width 114 height 19
type input "3"
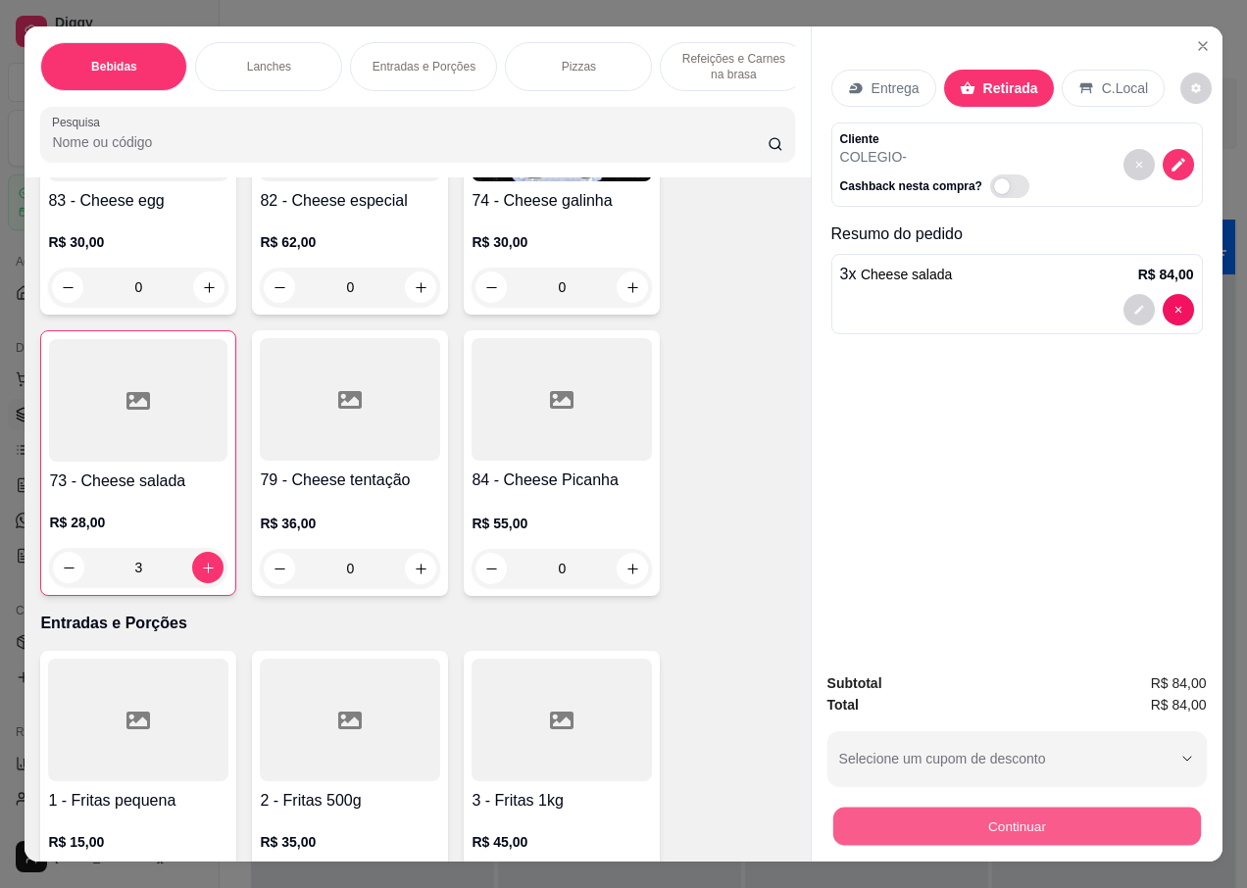
click at [905, 817] on button "Continuar" at bounding box center [1016, 826] width 368 height 38
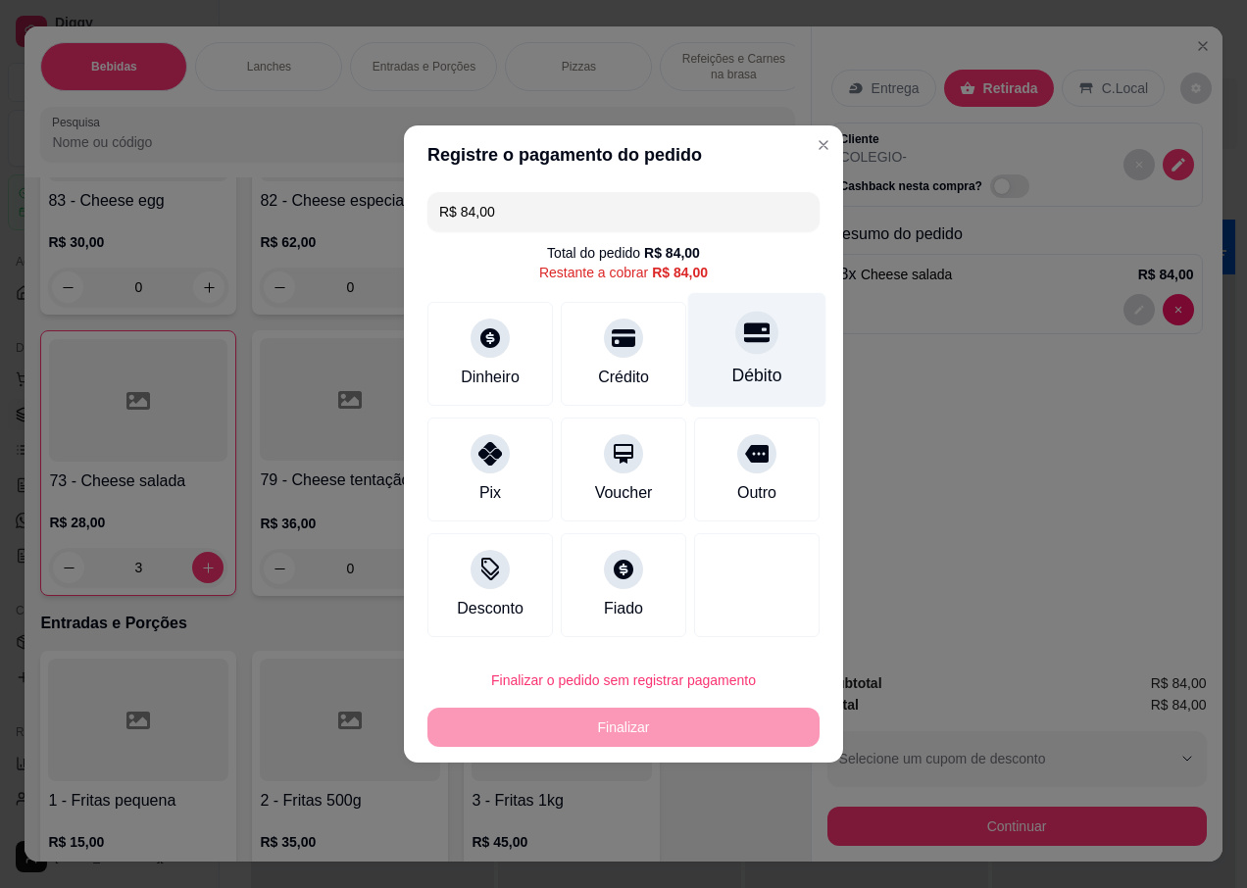
click at [748, 361] on div "Débito" at bounding box center [757, 350] width 138 height 115
type input "R$ 0,00"
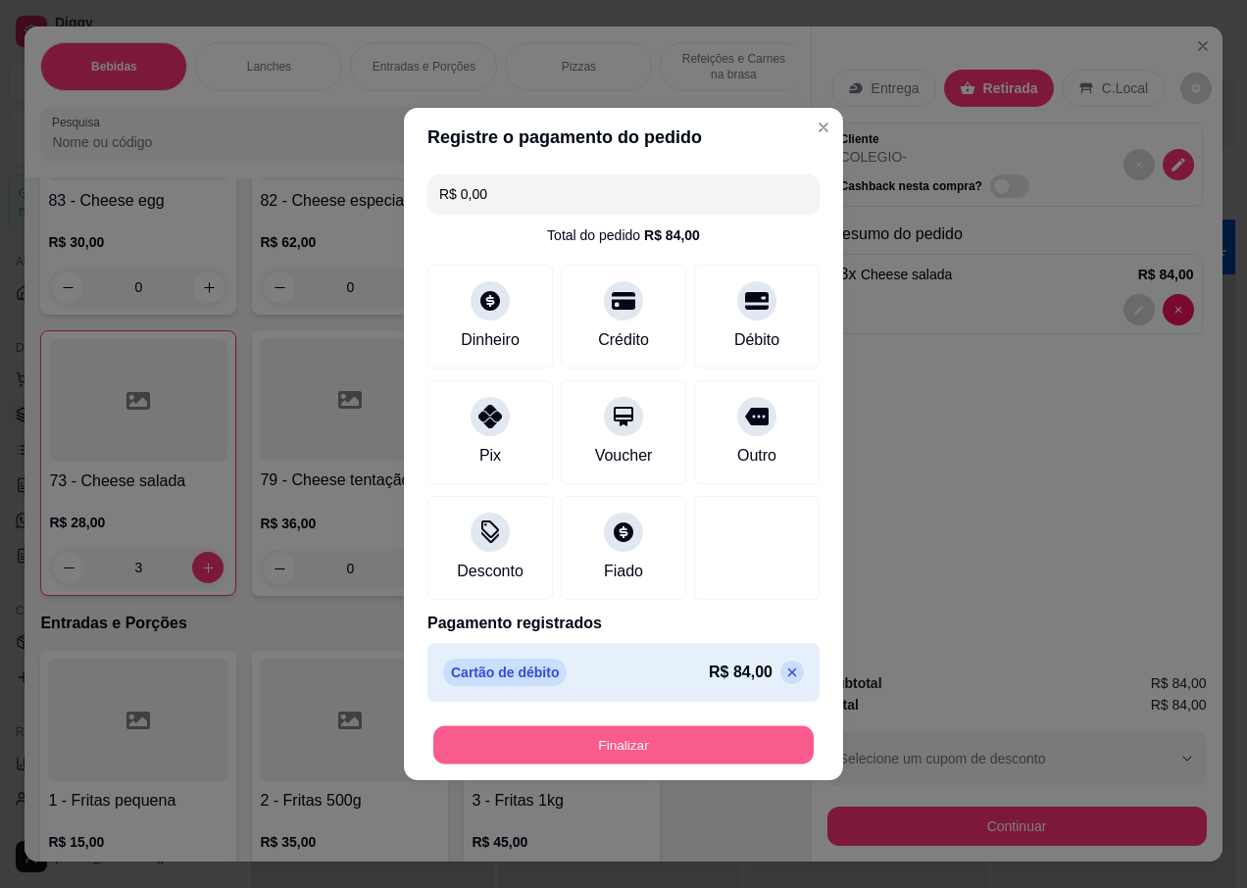
click at [601, 749] on button "Finalizar" at bounding box center [623, 745] width 380 height 38
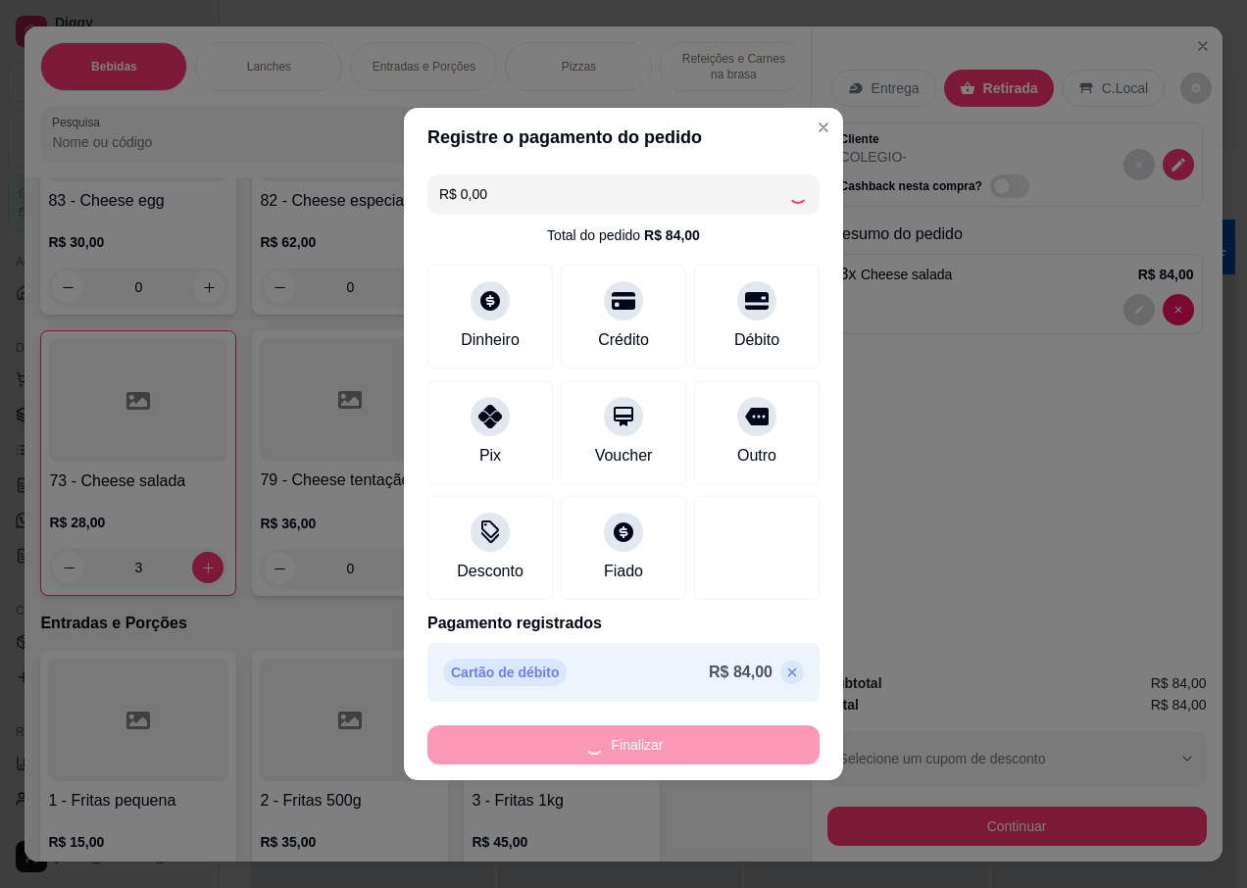
type input "0"
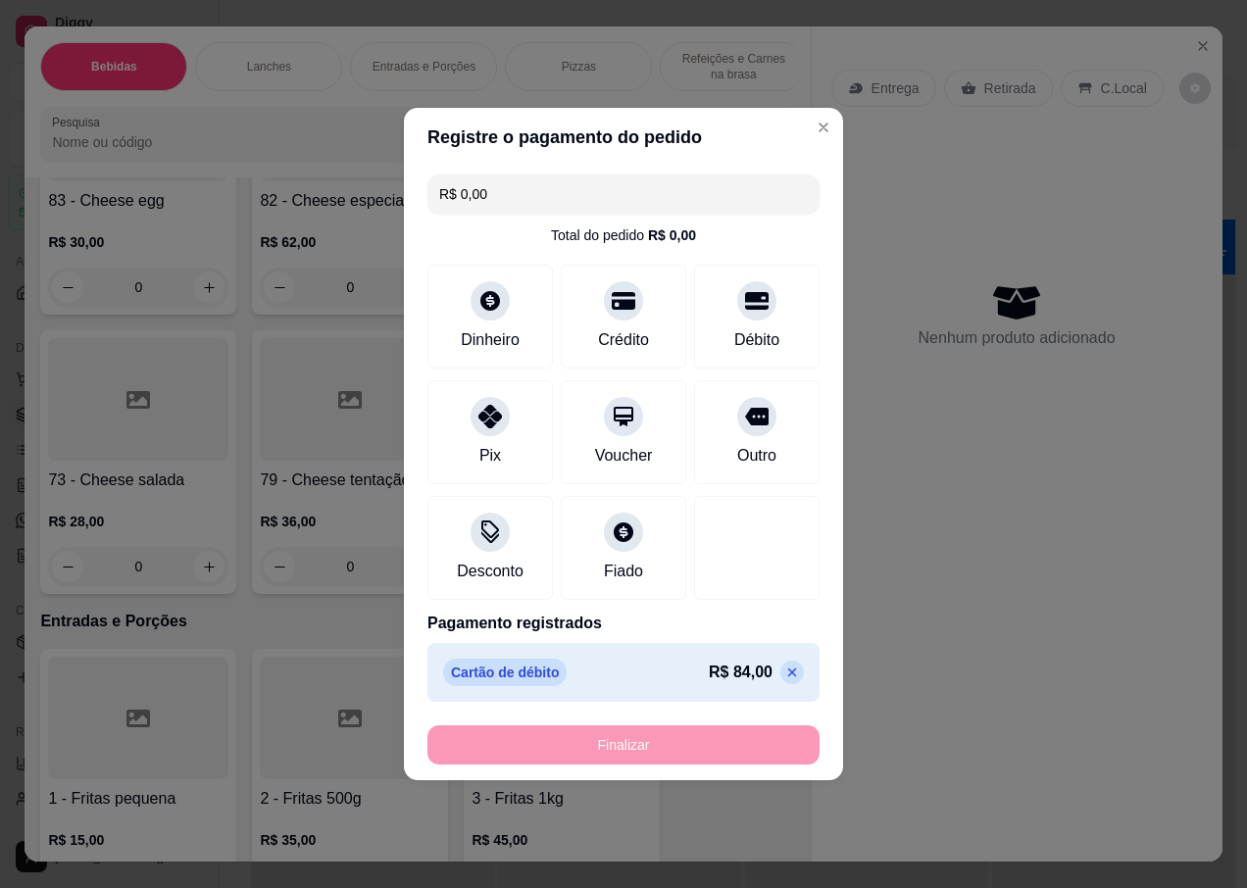
type input "-R$ 84,00"
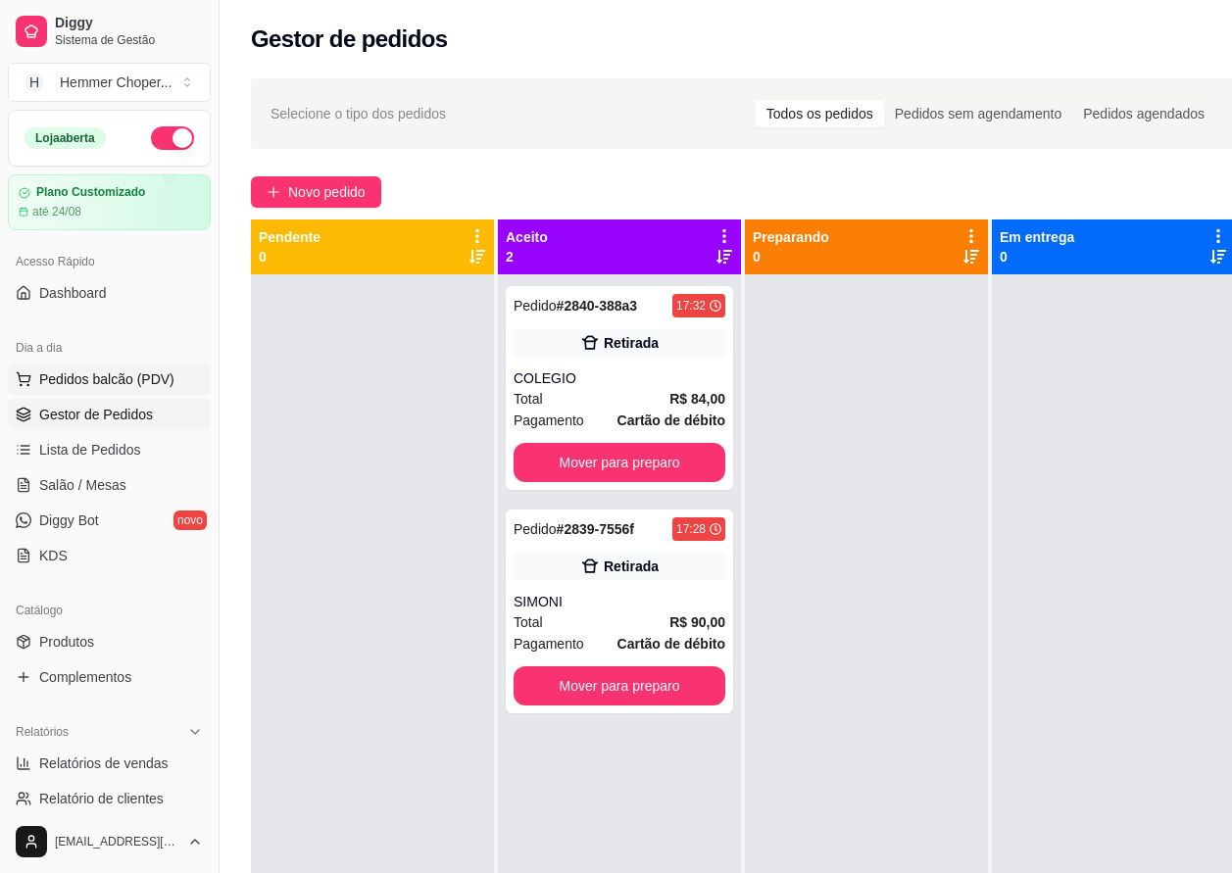
click at [107, 381] on span "Pedidos balcão (PDV)" at bounding box center [106, 380] width 135 height 20
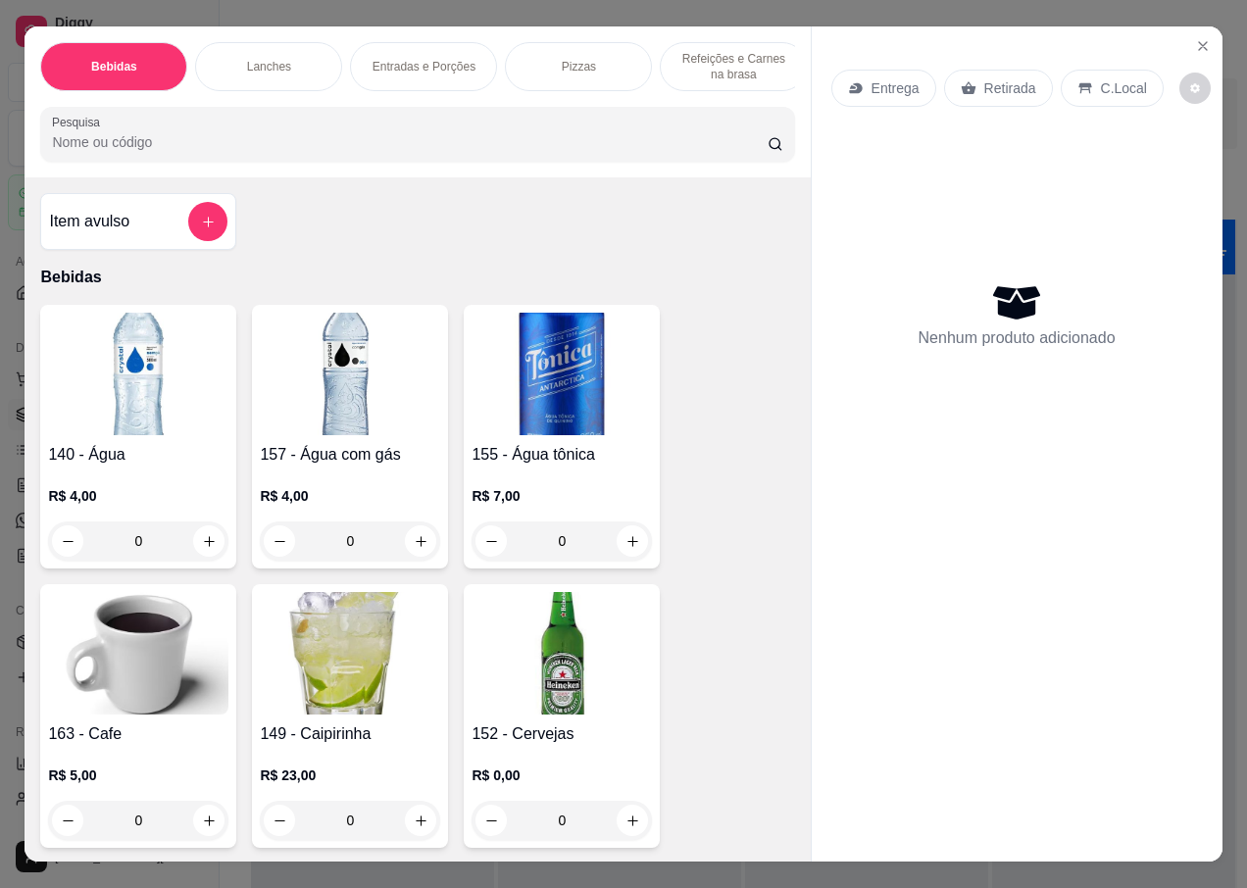
click at [890, 87] on p "Entrega" at bounding box center [895, 88] width 48 height 20
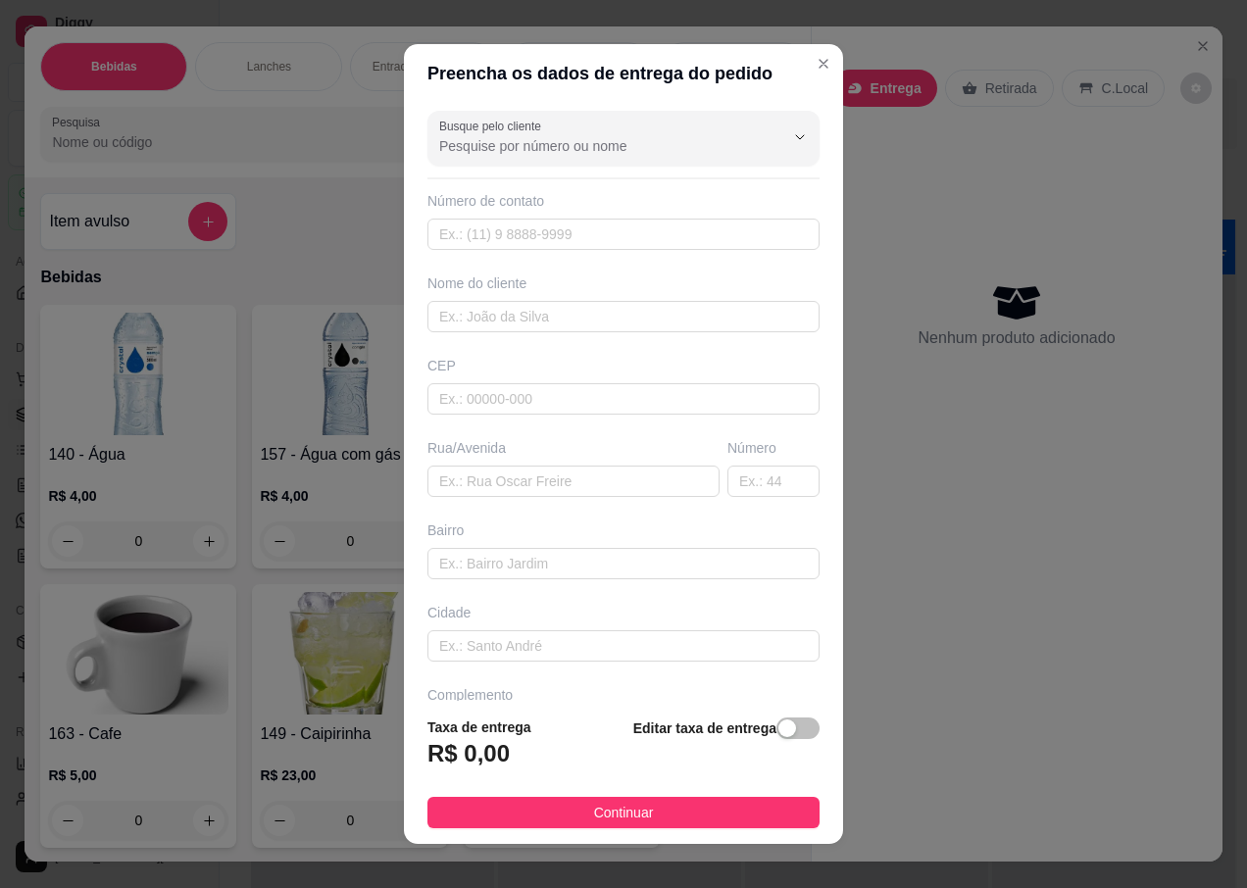
click at [466, 373] on div "CEP" at bounding box center [623, 366] width 392 height 20
click at [455, 393] on input "text" at bounding box center [623, 398] width 392 height 31
type input "89074700"
type input "Rua [PERSON_NAME]"
type input "Testo Salto"
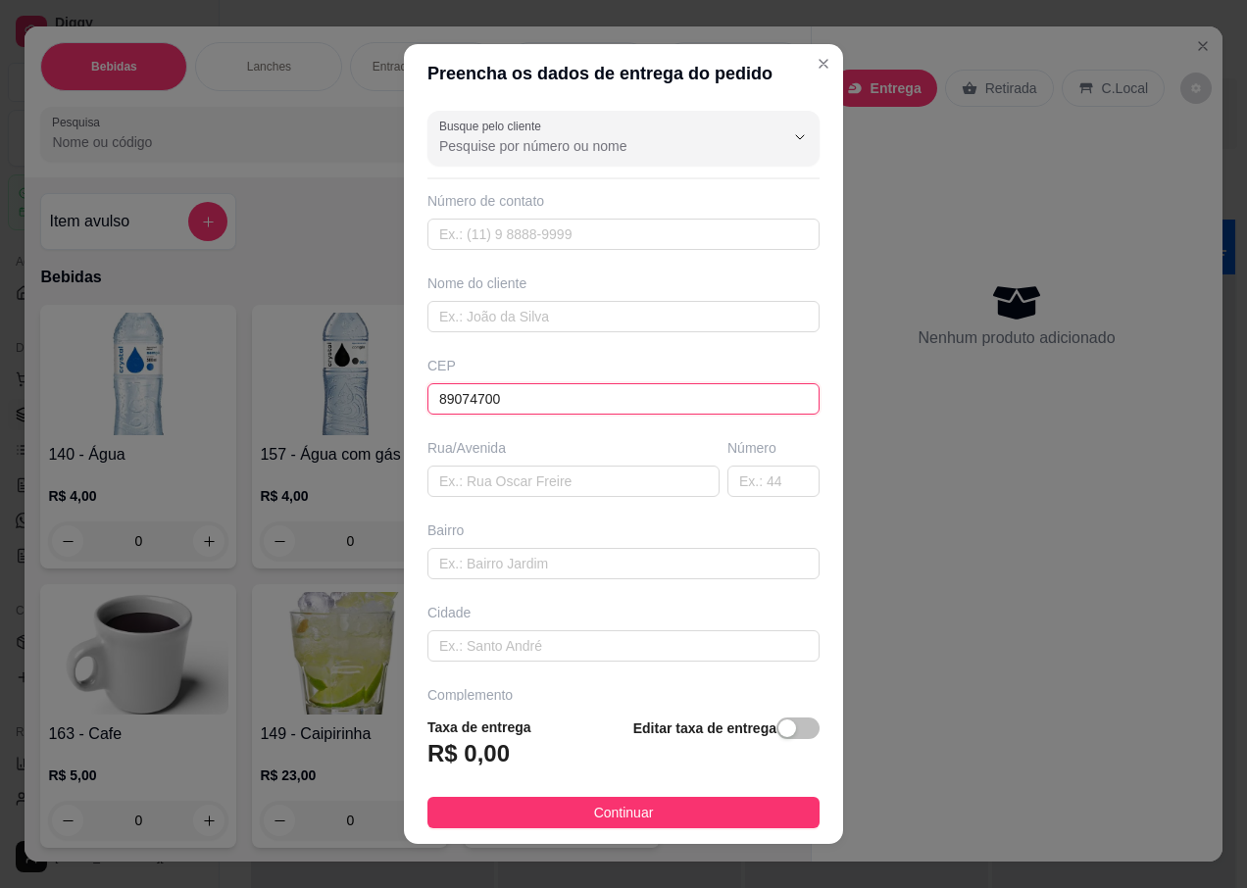
type input "Blumenau"
type input "89074700"
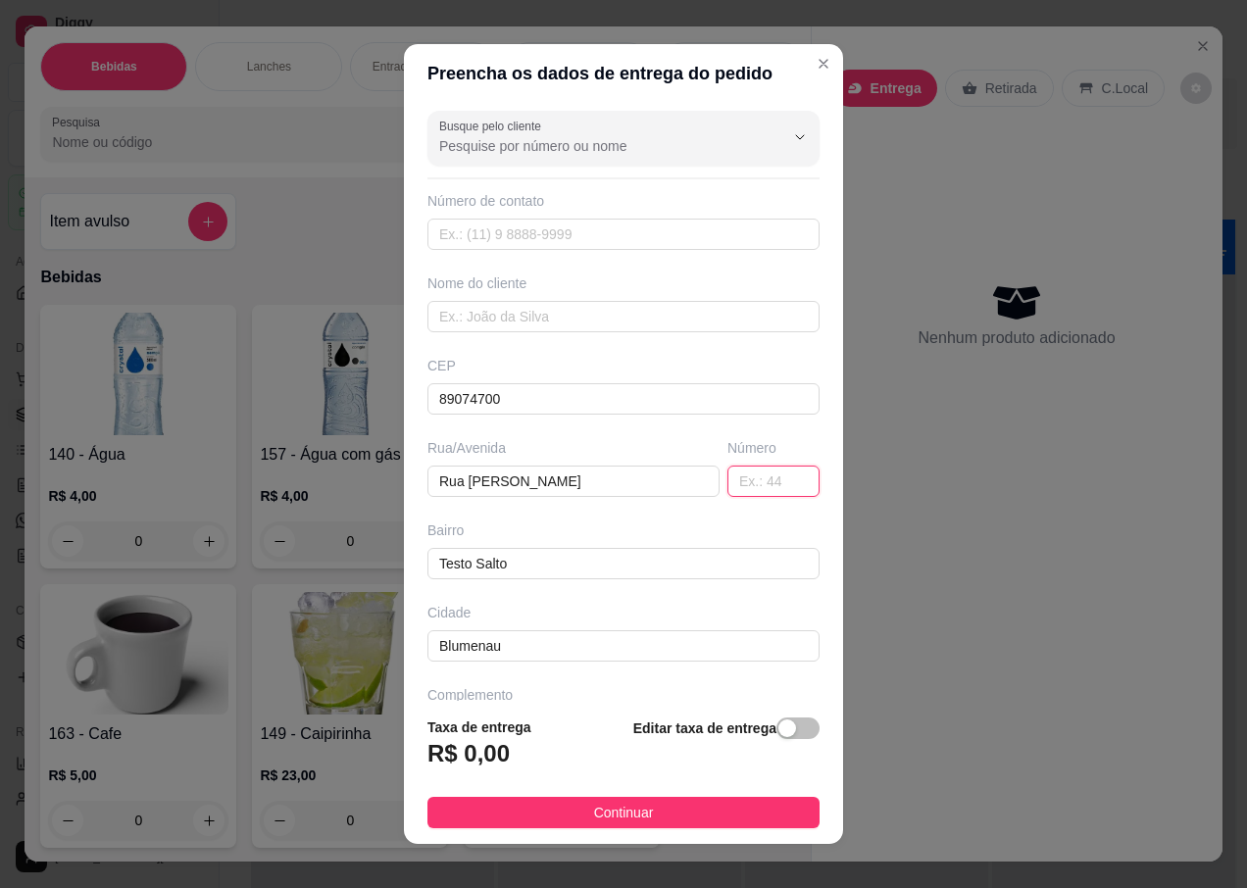
click at [727, 487] on input "text" at bounding box center [773, 481] width 92 height 31
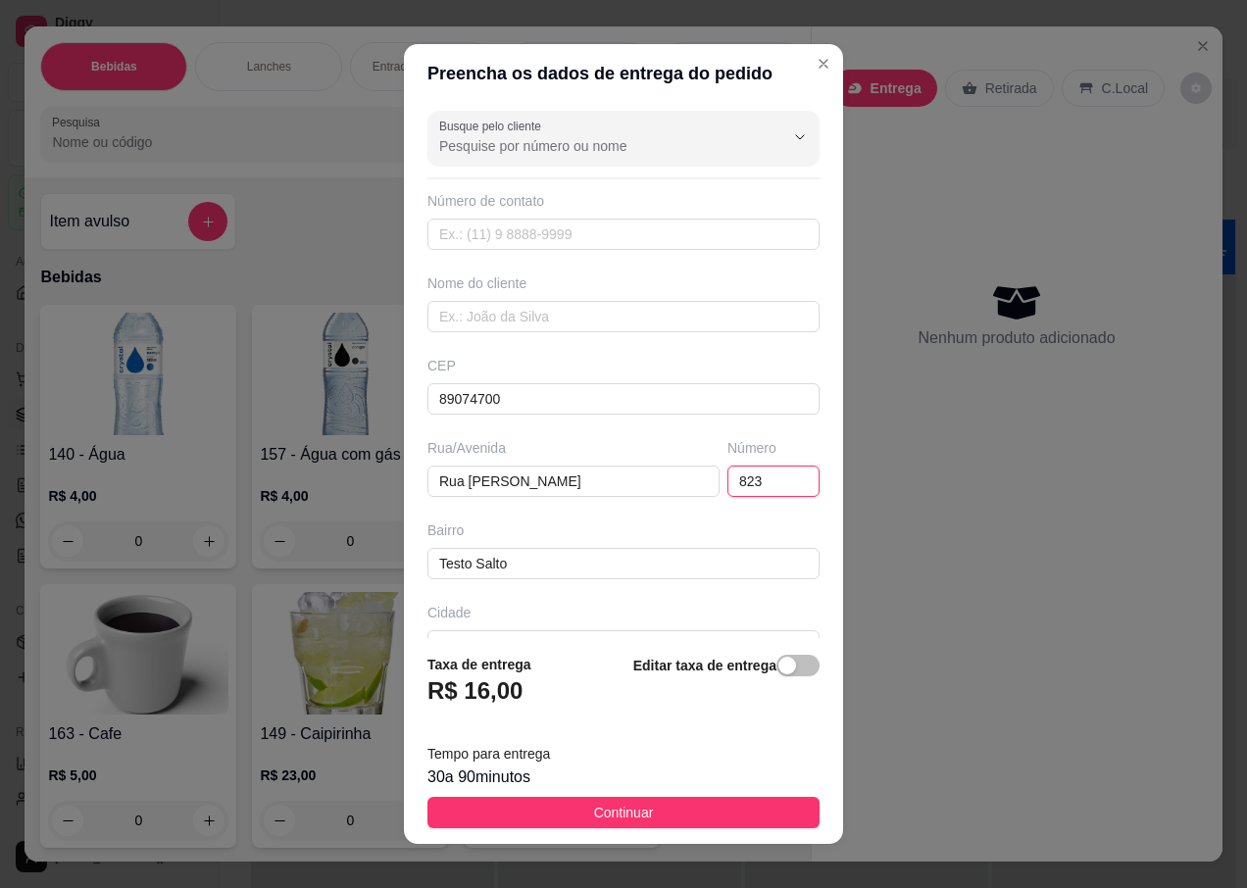
type input "823"
click at [506, 300] on div "Nome do cliente" at bounding box center [623, 303] width 400 height 59
click at [502, 296] on div "Nome do cliente" at bounding box center [623, 303] width 400 height 59
click at [495, 315] on input "text" at bounding box center [623, 316] width 392 height 31
type input "[PERSON_NAME]"
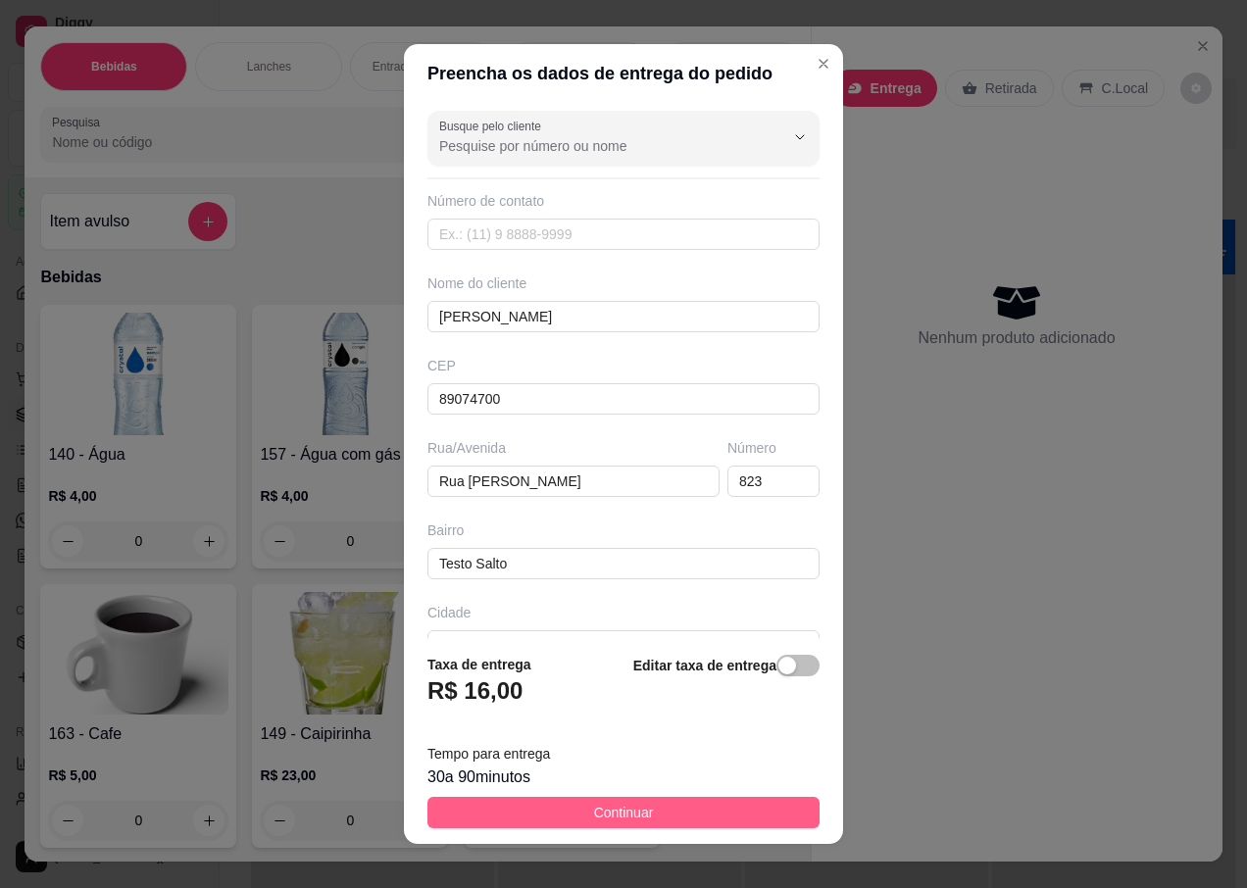
click at [514, 819] on button "Continuar" at bounding box center [623, 812] width 392 height 31
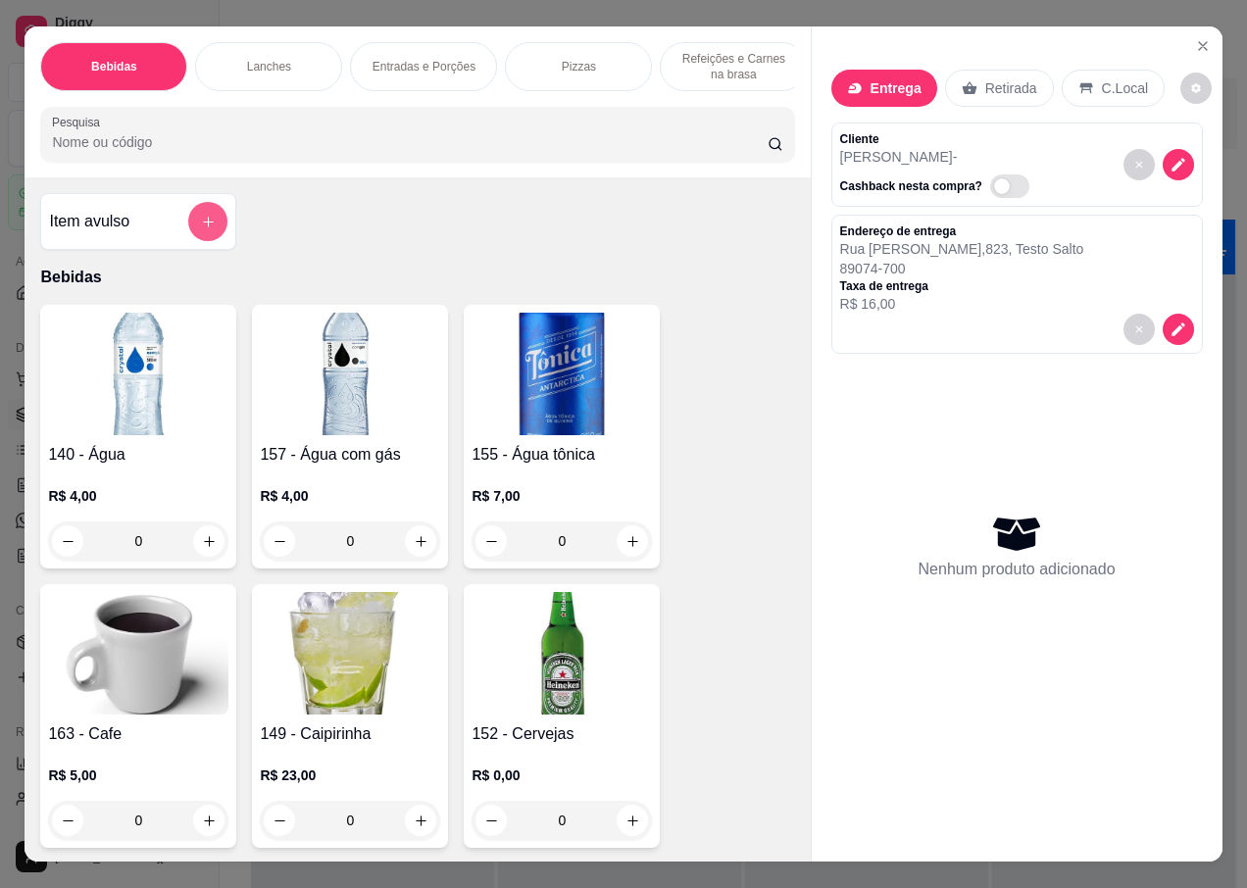
click at [203, 226] on icon "add-separate-item" at bounding box center [208, 222] width 11 height 11
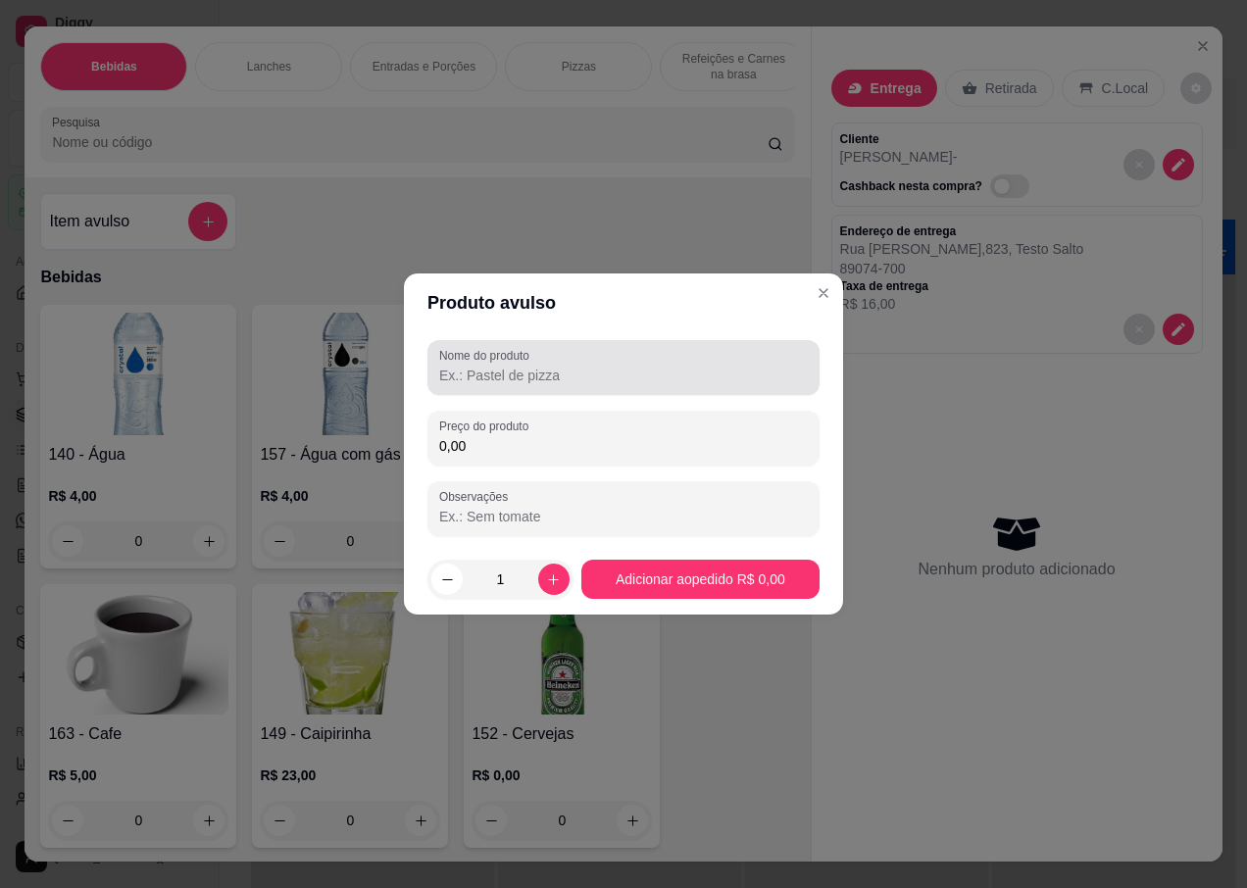
click at [527, 380] on input "Nome do produto" at bounding box center [623, 376] width 369 height 20
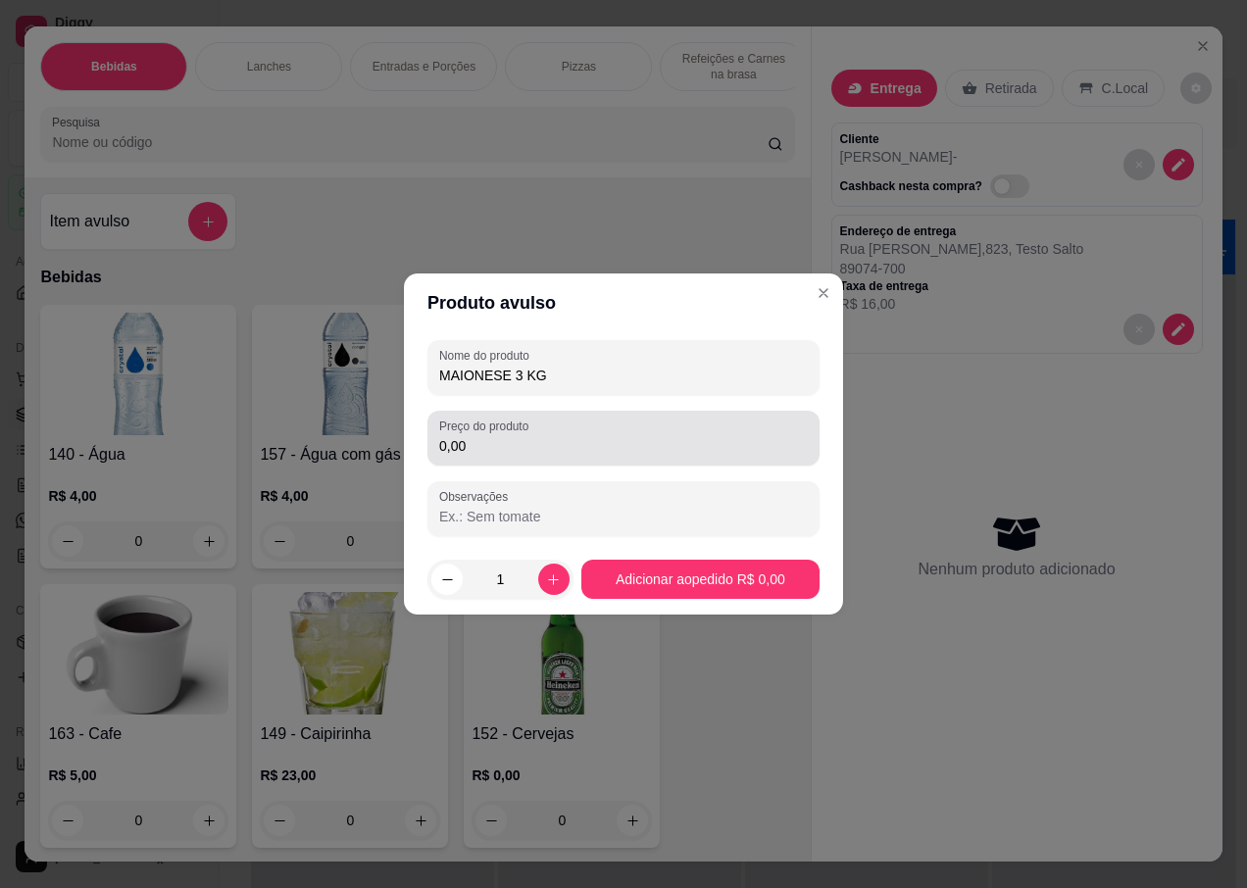
type input "MAIONESE 3 KG"
click at [503, 445] on input "0,00" at bounding box center [623, 446] width 369 height 20
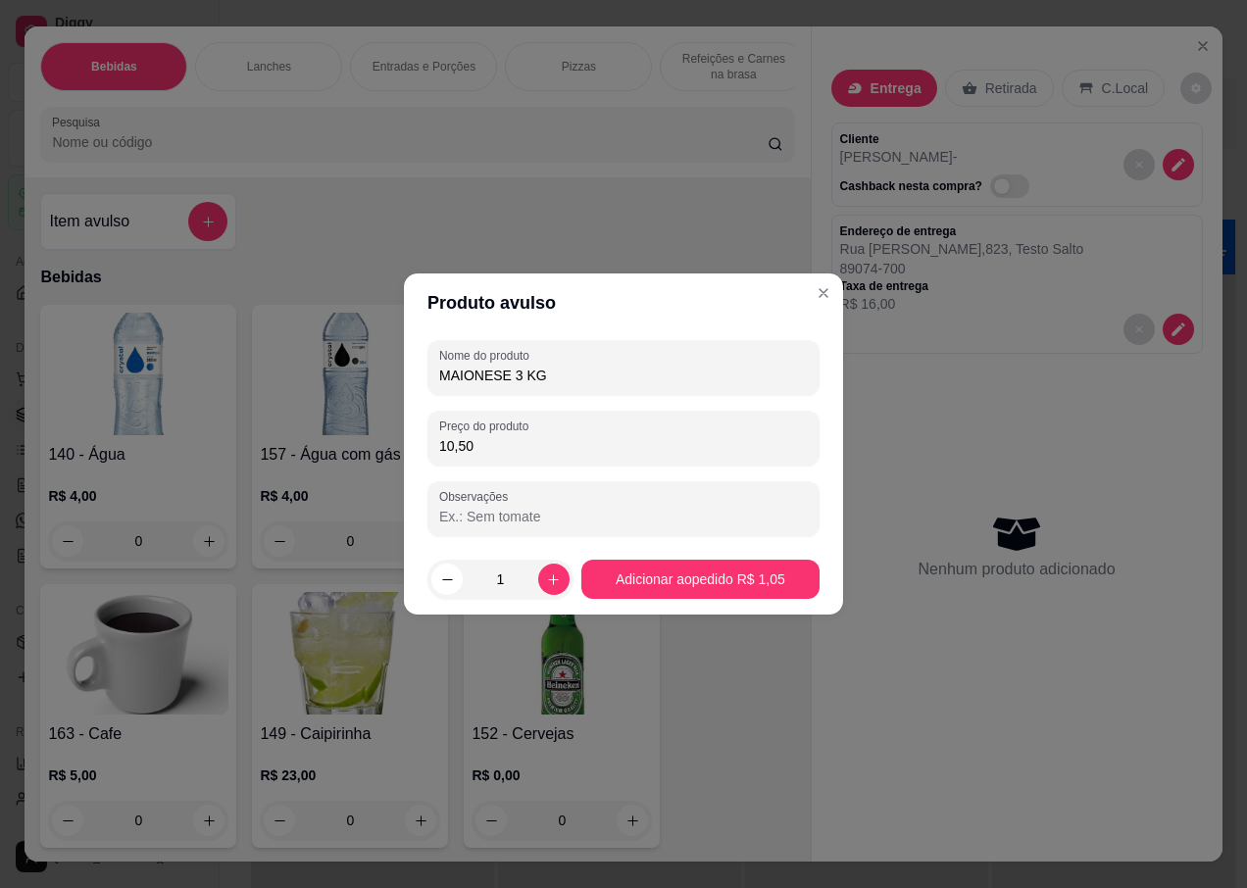
type input "105,00"
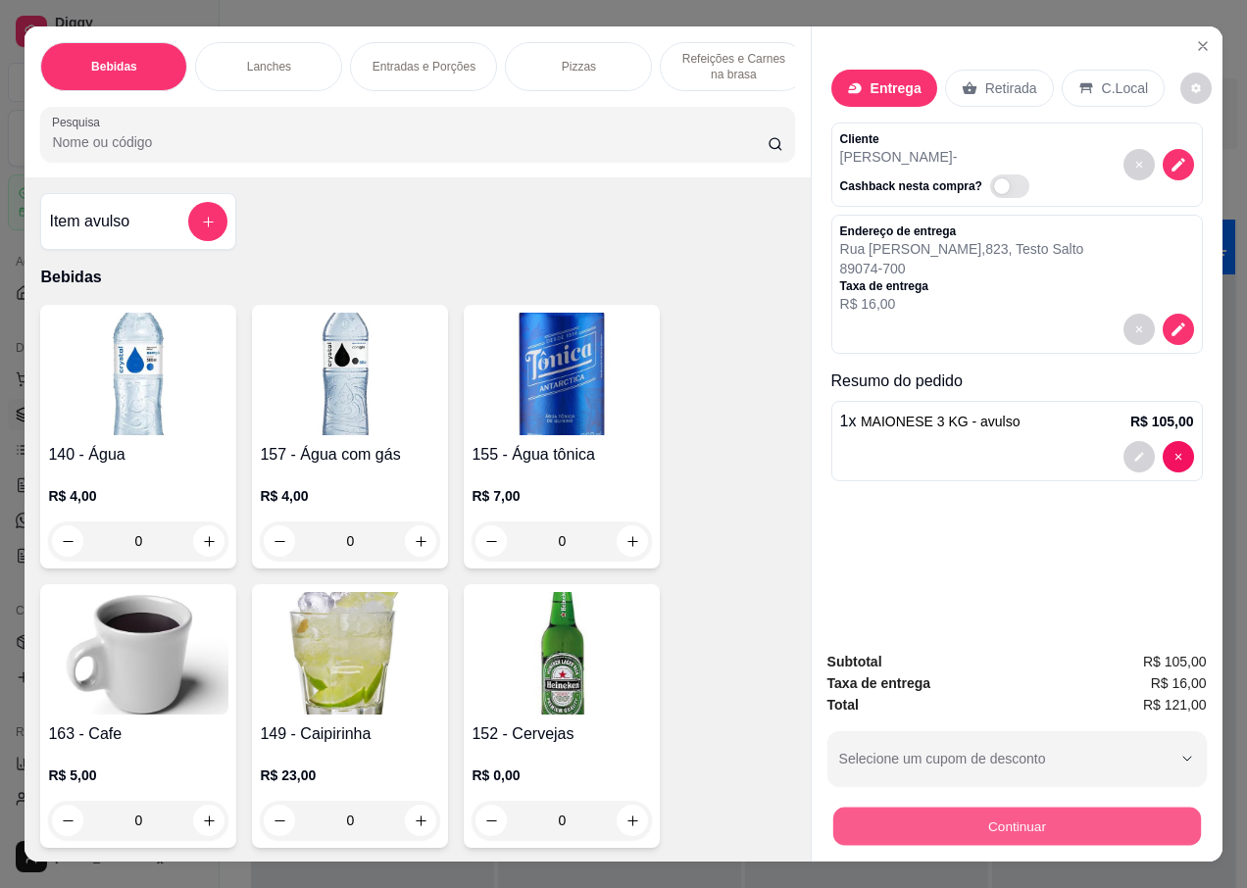
click at [1001, 822] on button "Continuar" at bounding box center [1016, 826] width 368 height 38
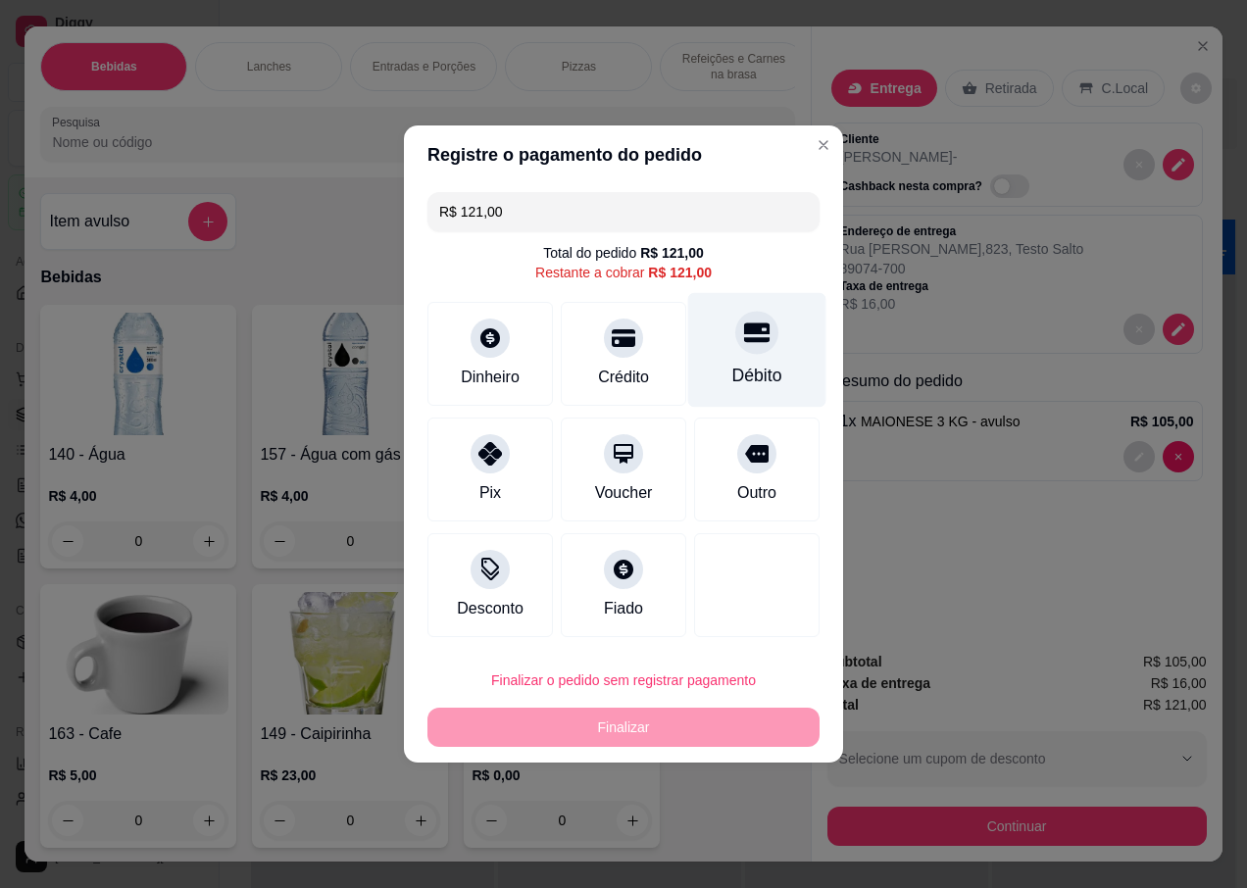
click at [742, 346] on div at bounding box center [756, 332] width 43 height 43
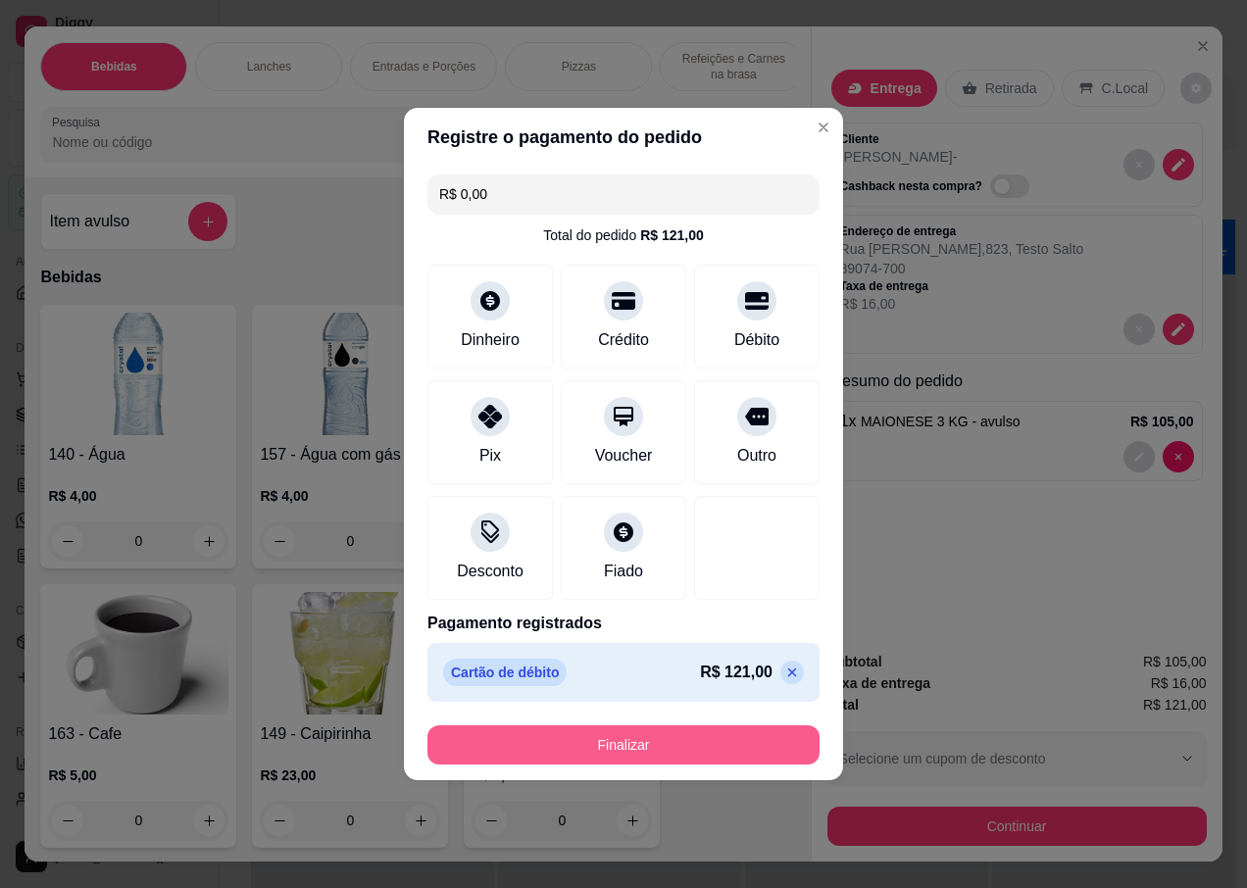
click at [603, 747] on button "Finalizar" at bounding box center [623, 744] width 392 height 39
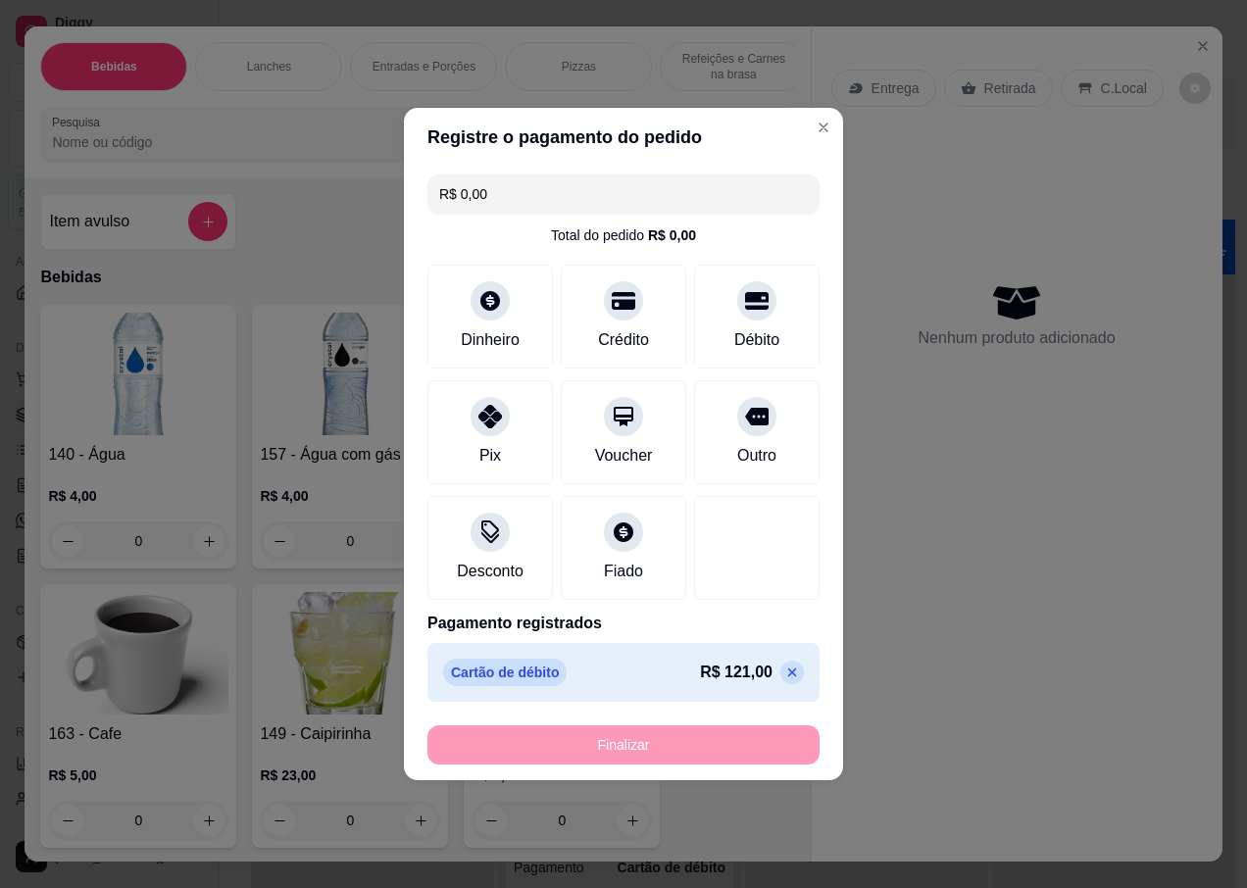
type input "-R$ 121,00"
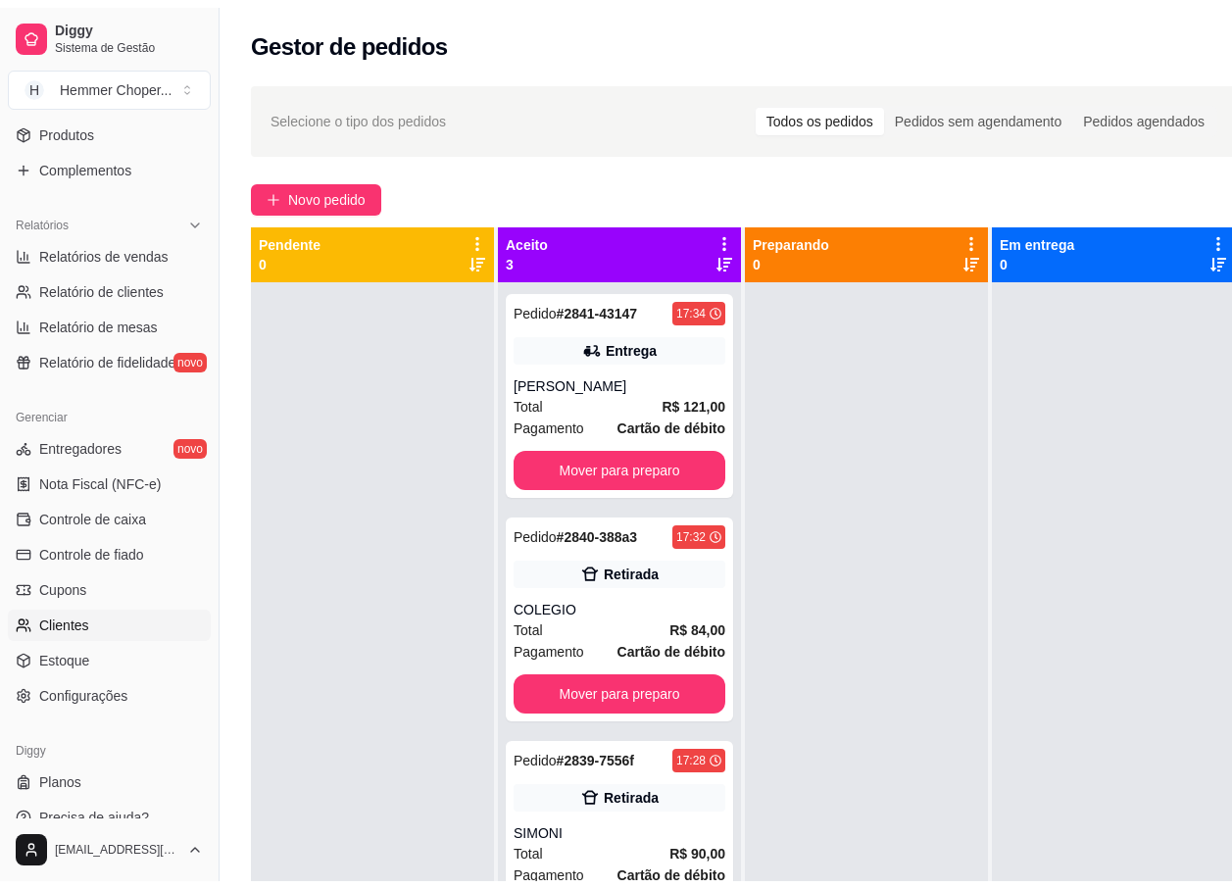
scroll to position [522, 0]
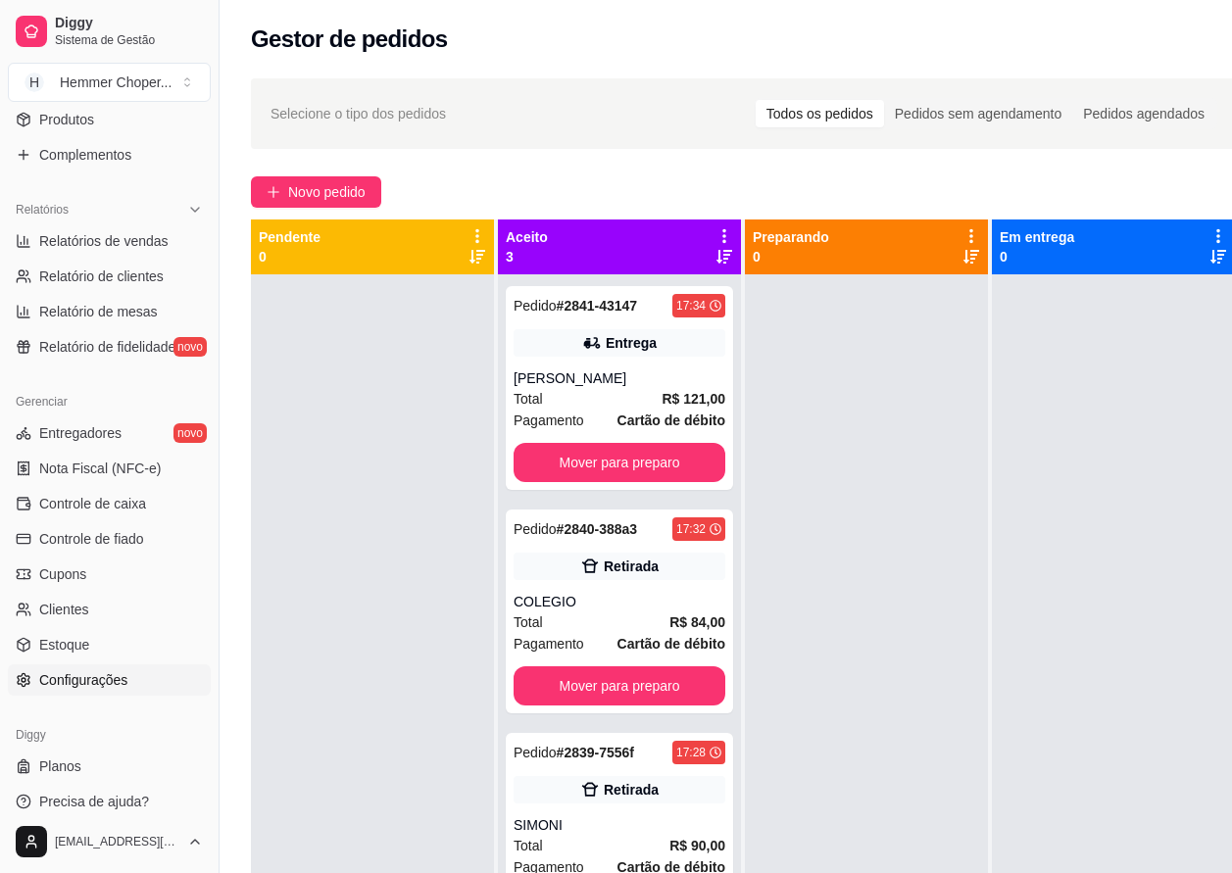
click at [100, 676] on span "Configurações" at bounding box center [83, 681] width 88 height 20
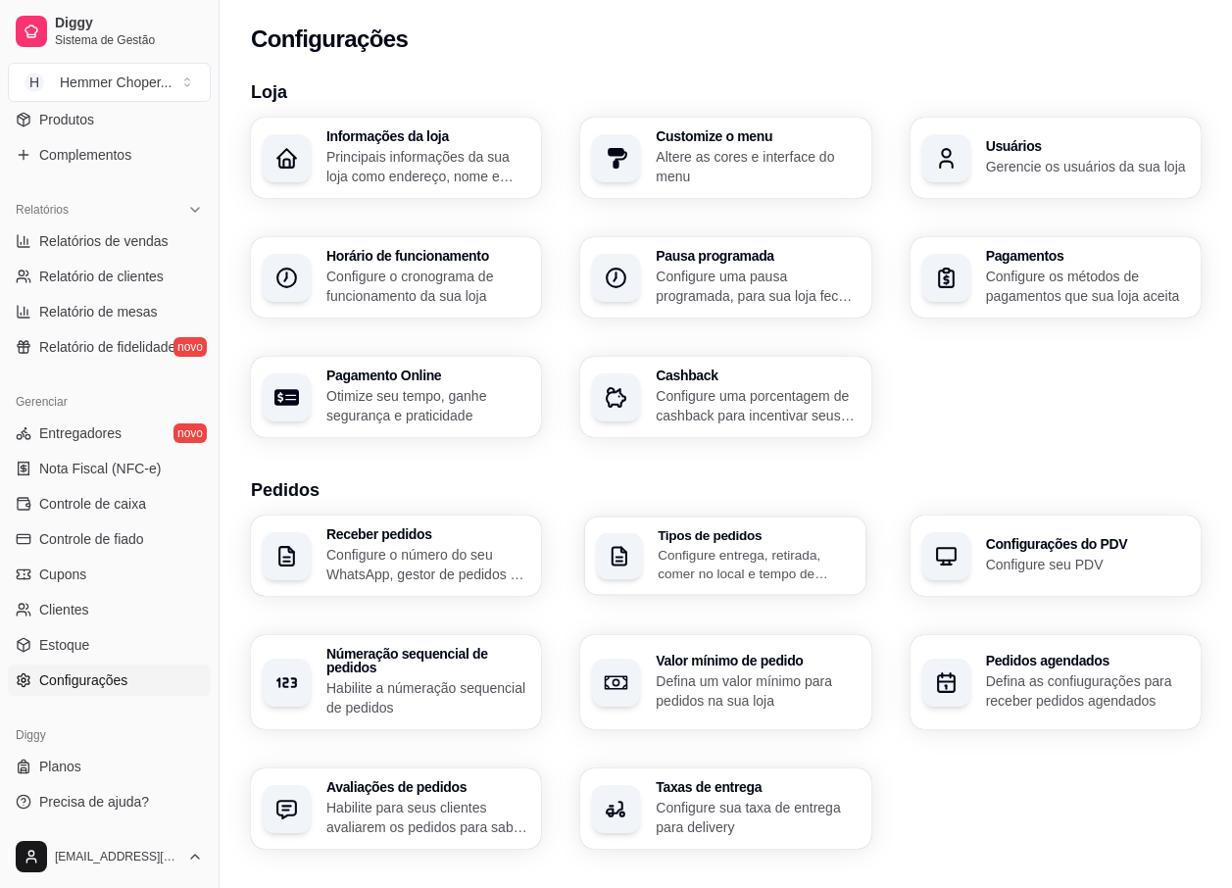
click at [706, 563] on p "Configure entrega, retirada, comer no local e tempo de entrega e de retirada" at bounding box center [756, 564] width 197 height 38
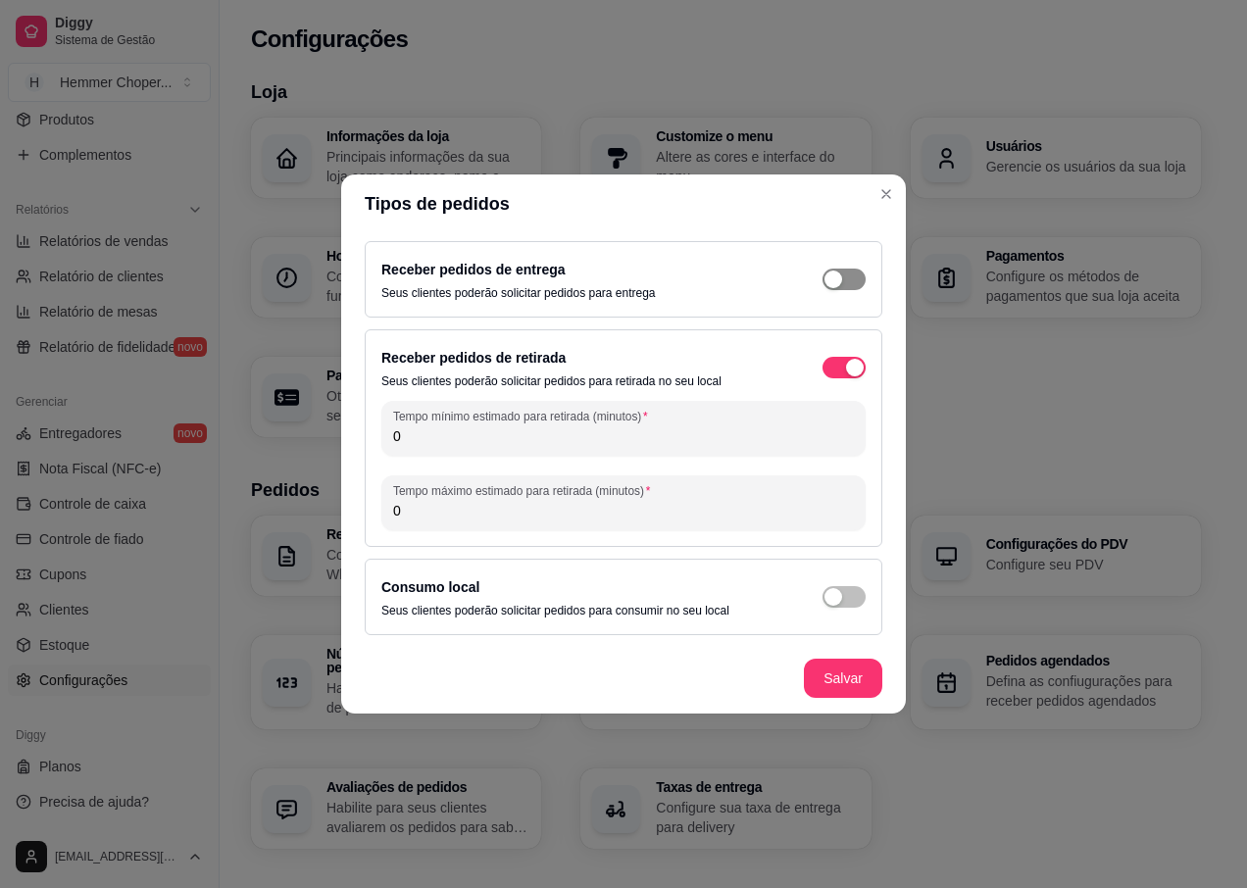
click at [842, 280] on button "button" at bounding box center [843, 280] width 43 height 22
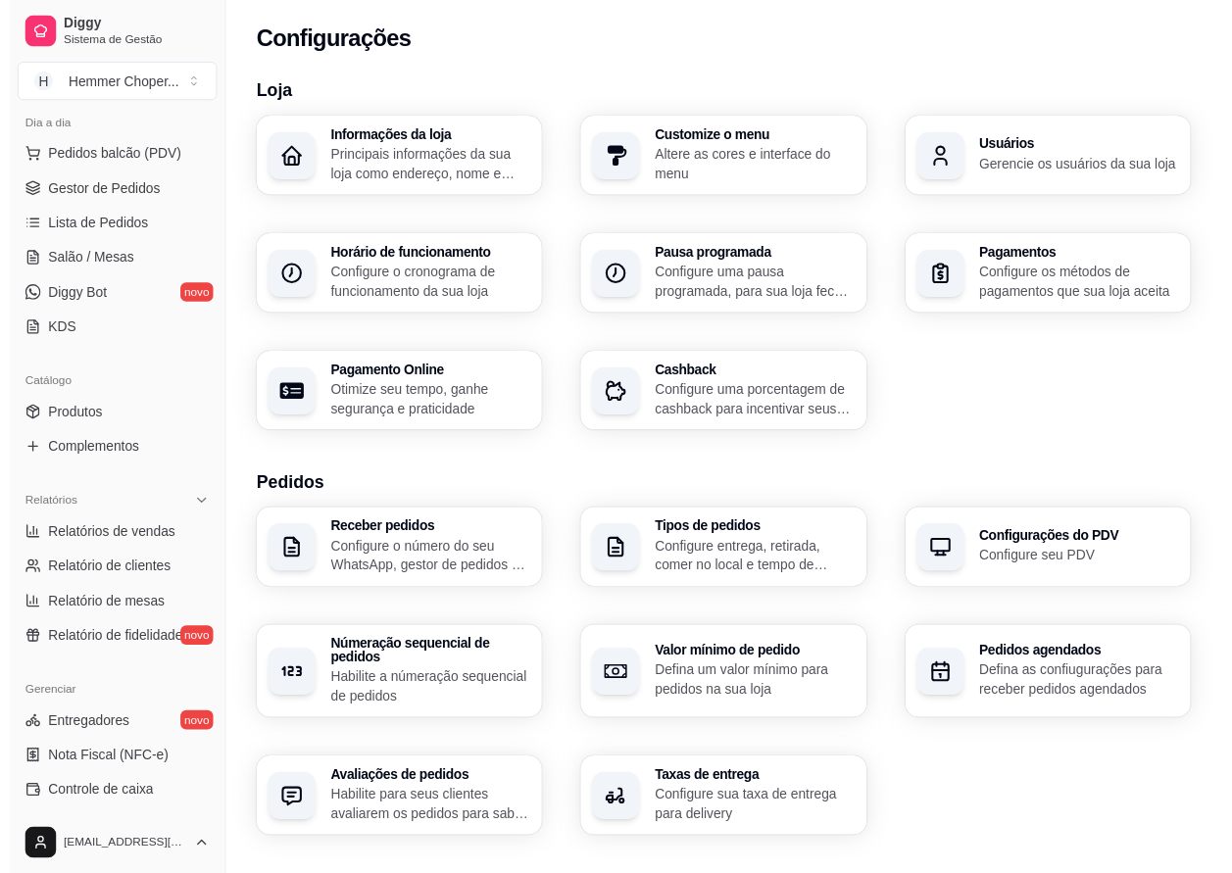
scroll to position [32, 0]
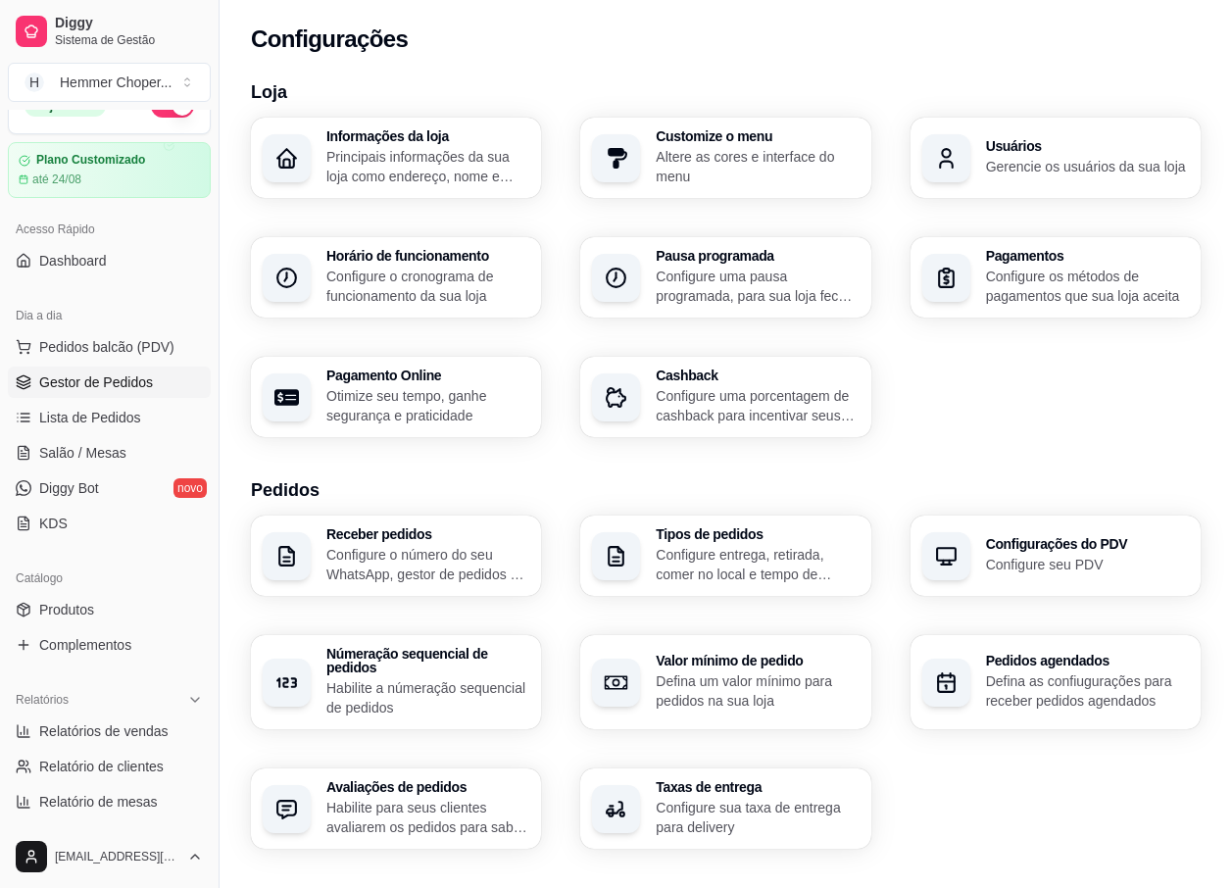
click at [121, 382] on span "Gestor de Pedidos" at bounding box center [96, 383] width 114 height 20
